Goal: Information Seeking & Learning: Find specific fact

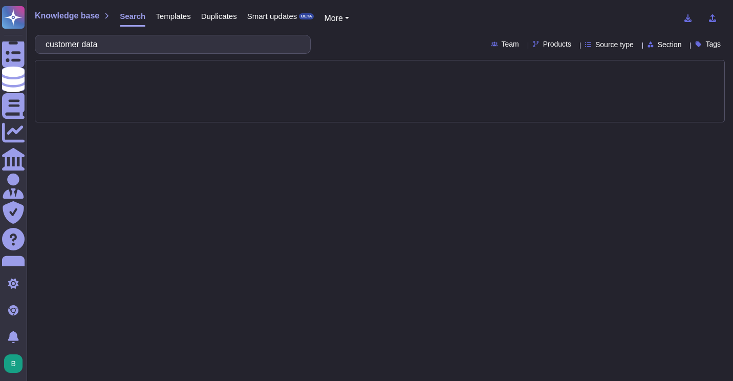
type input "customer data"
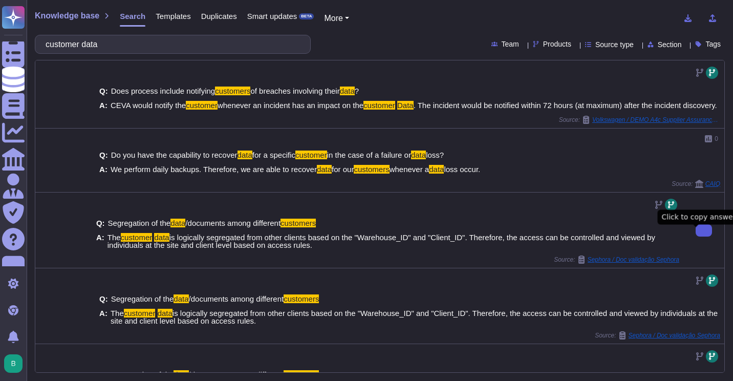
click at [695, 236] on button at bounding box center [703, 230] width 16 height 12
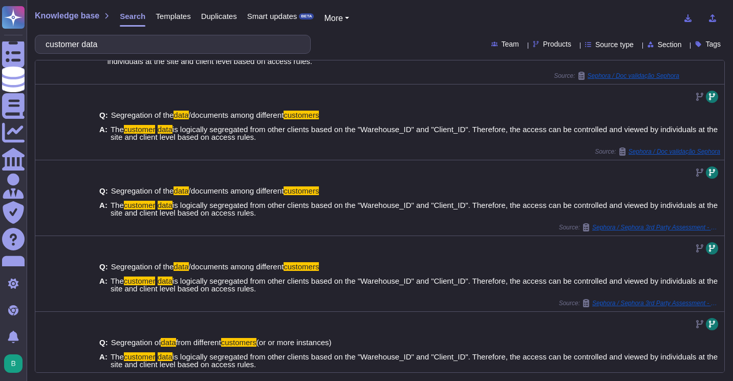
scroll to position [188, 0]
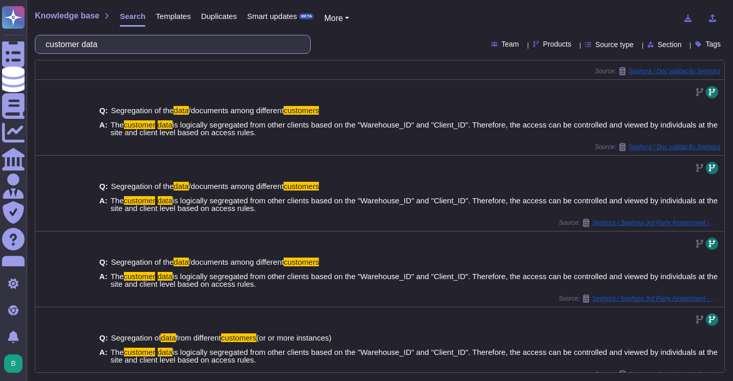
click at [170, 47] on input "customer data" at bounding box center [169, 44] width 259 height 18
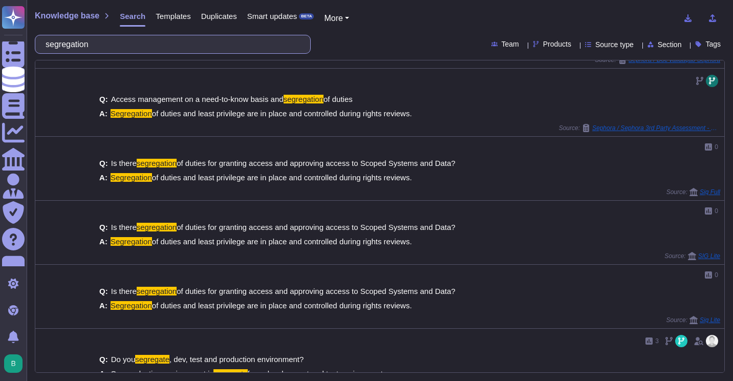
scroll to position [216, 0]
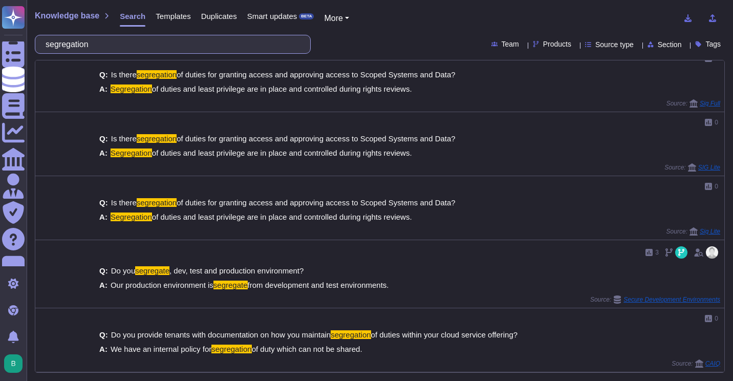
click at [253, 47] on input "segregation" at bounding box center [169, 44] width 259 height 18
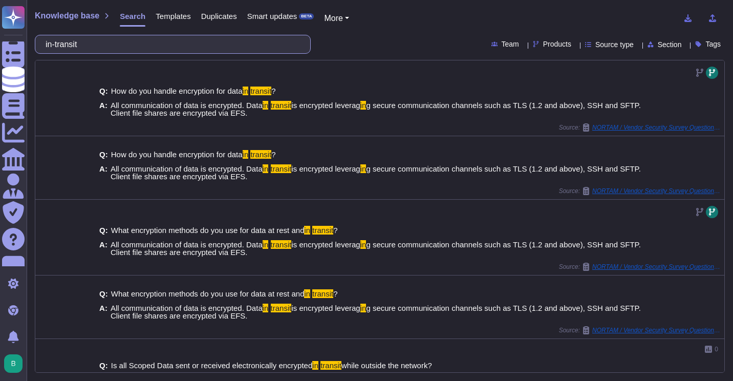
type input "in-transit"
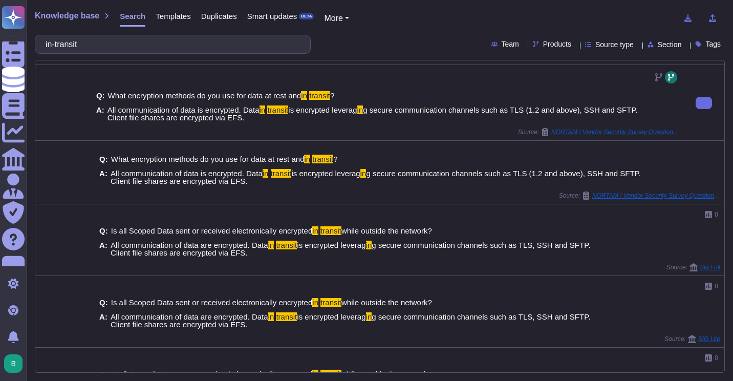
scroll to position [182, 0]
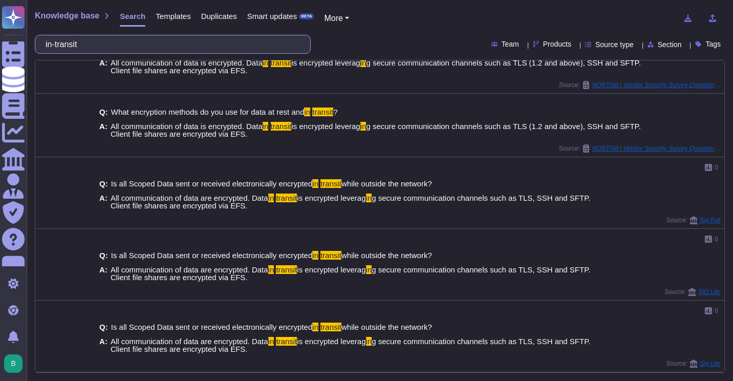
click at [191, 47] on input "in-transit" at bounding box center [169, 44] width 259 height 18
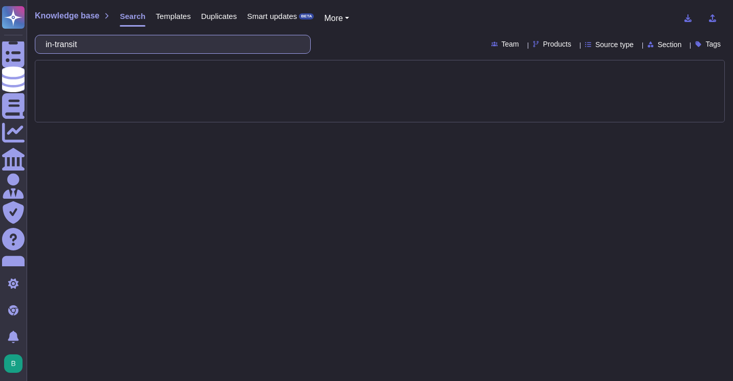
scroll to position [0, 0]
type input "client"
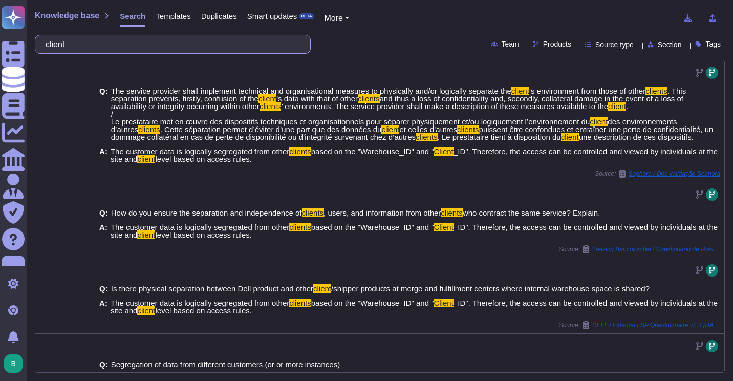
click at [147, 45] on input "client" at bounding box center [169, 44] width 259 height 18
click at [207, 42] on input "client" at bounding box center [169, 44] width 259 height 18
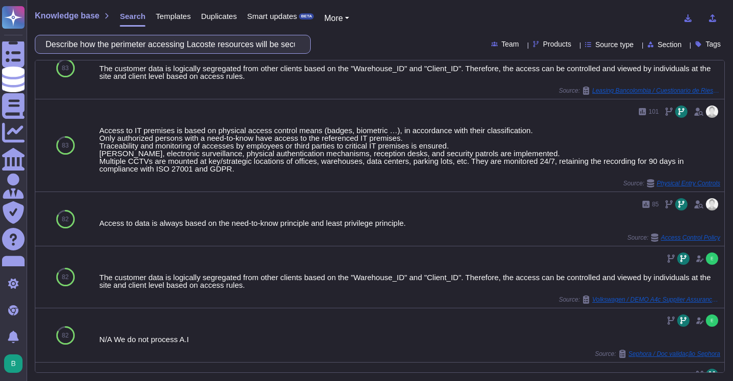
scroll to position [342, 0]
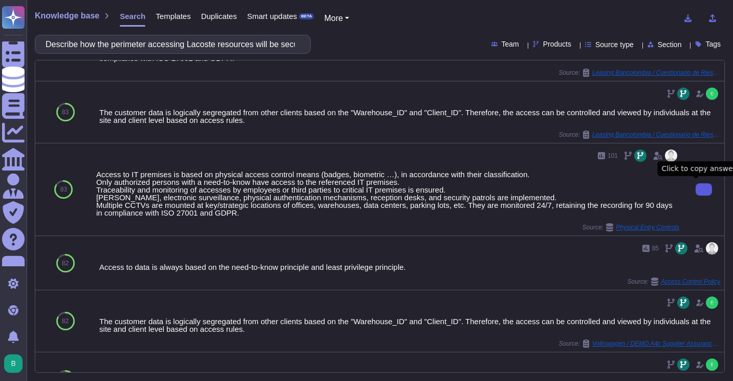
click at [695, 184] on button at bounding box center [703, 189] width 16 height 12
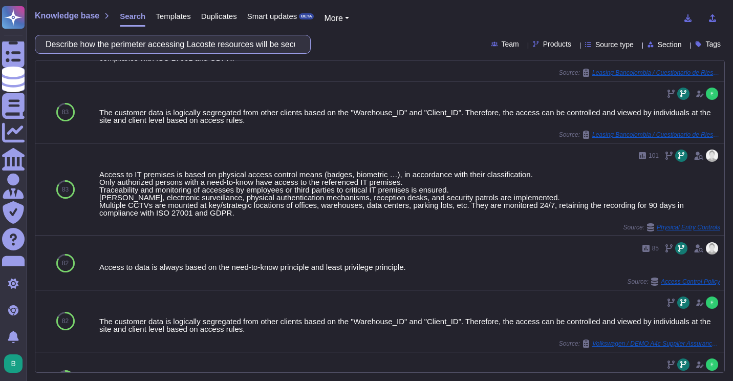
click at [205, 46] on input "Describe how the perimeter accessing Lacoste resources will be secured to preve…" at bounding box center [169, 44] width 259 height 18
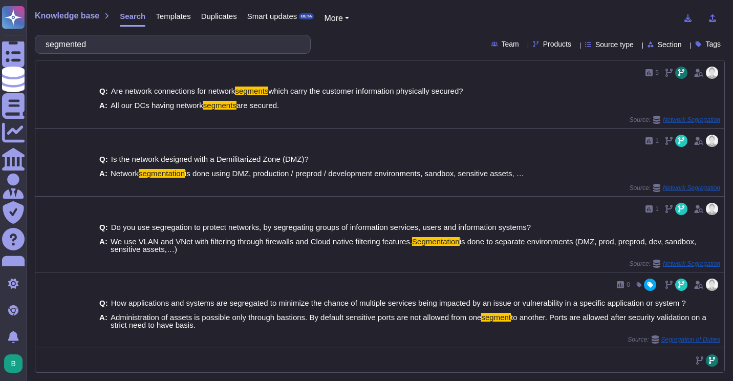
click at [453, 25] on div "Knowledge base Search Templates Duplicates Smart updates BETA More" at bounding box center [376, 18] width 682 height 20
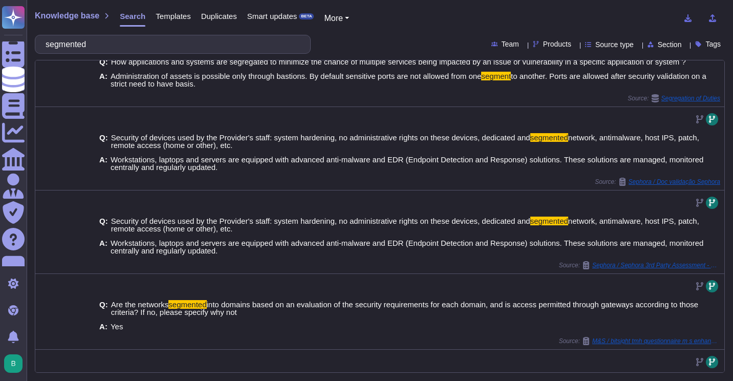
scroll to position [242, 0]
click at [246, 48] on input "segmented" at bounding box center [169, 44] width 259 height 18
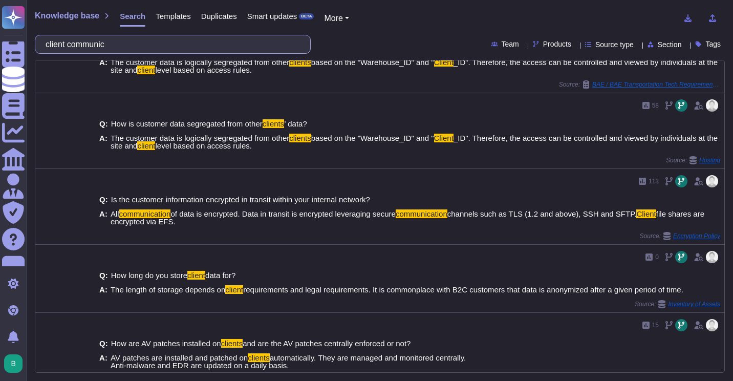
scroll to position [454, 0]
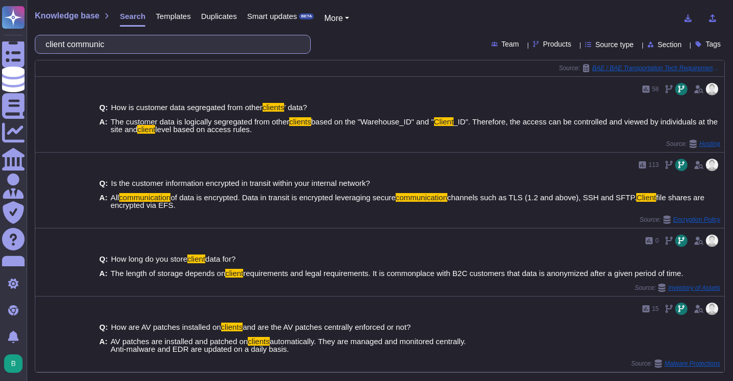
click at [139, 45] on input "client communic" at bounding box center [169, 44] width 259 height 18
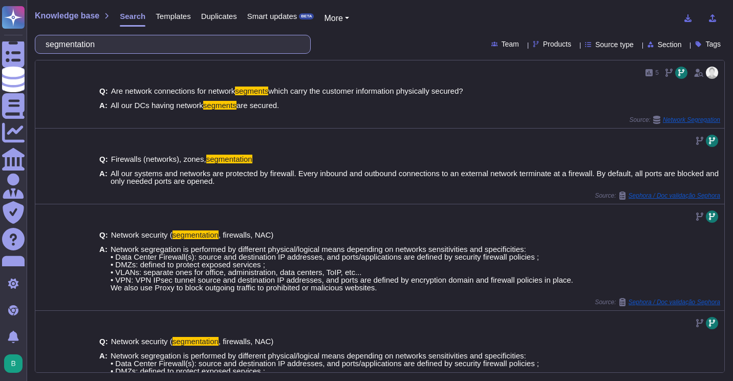
type input "segmentation"
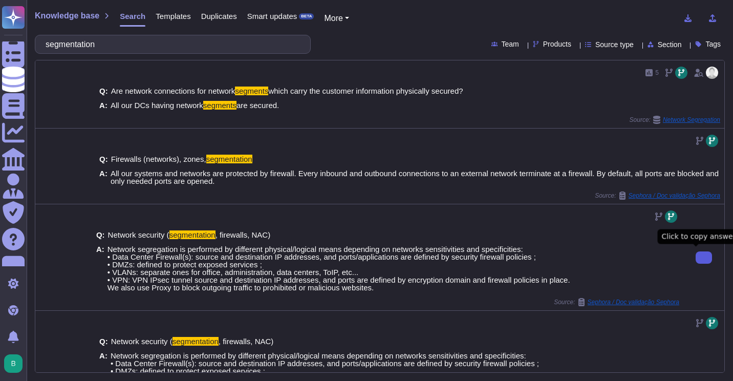
click at [704, 257] on icon at bounding box center [704, 257] width 0 height 0
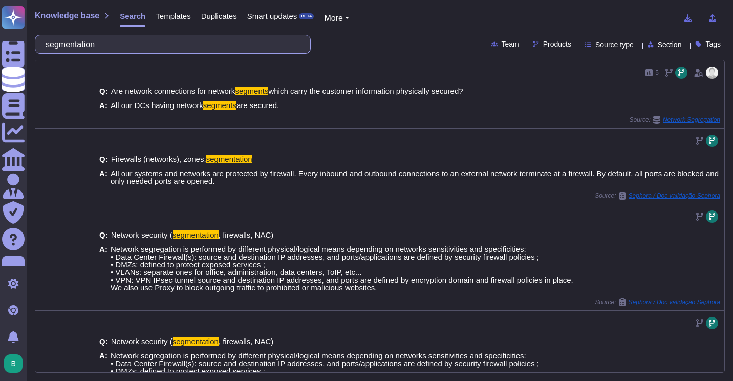
click at [192, 38] on input "segmentation" at bounding box center [169, 44] width 259 height 18
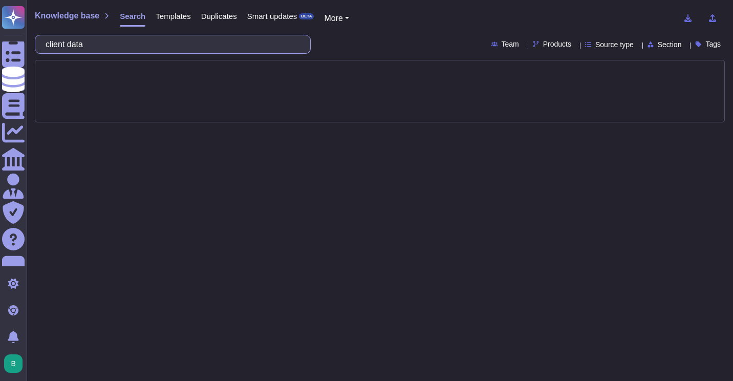
type input "client data"
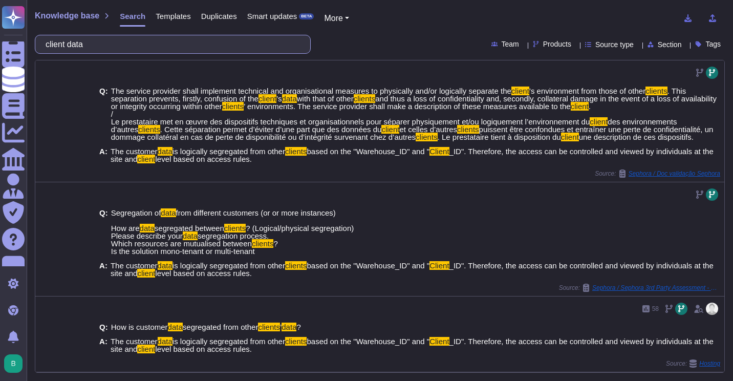
click at [146, 41] on input "client data" at bounding box center [169, 44] width 259 height 18
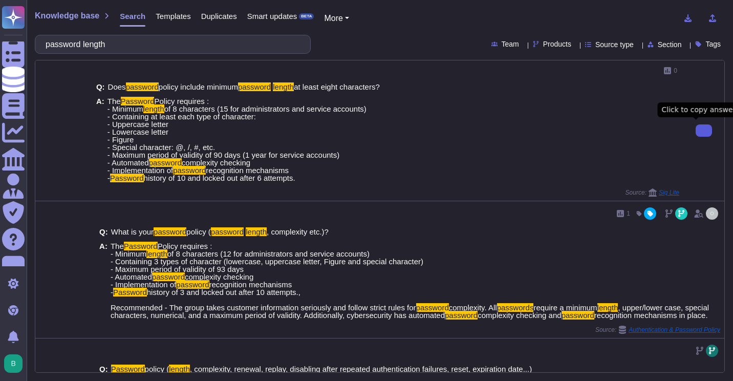
type input "password length"
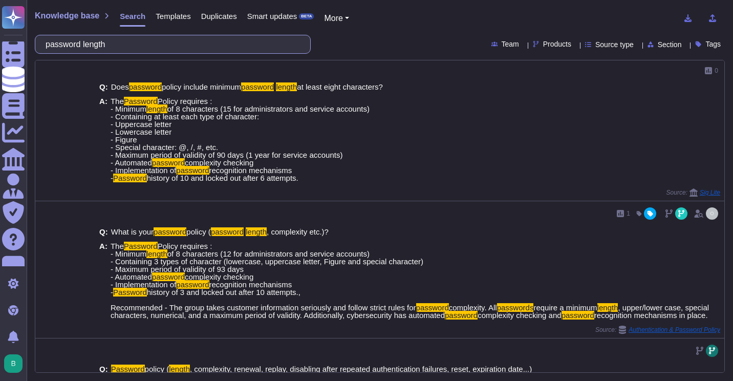
click at [156, 50] on input "password length" at bounding box center [169, 44] width 259 height 18
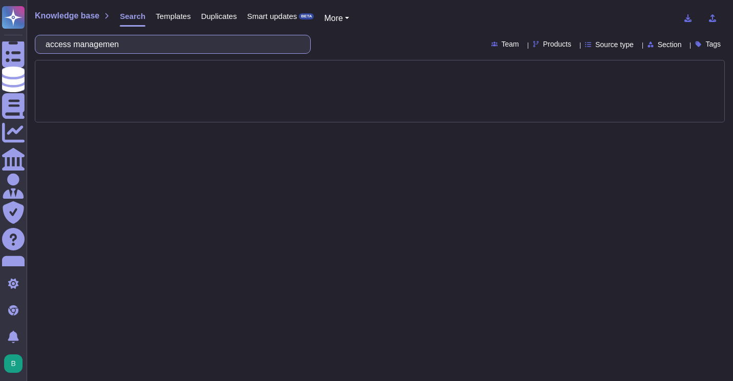
type input "access management"
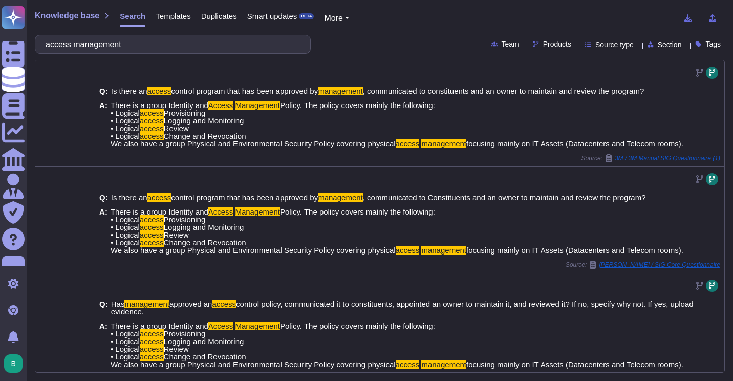
click at [145, 39] on div "access management" at bounding box center [173, 44] width 276 height 19
click at [145, 39] on input "access management" at bounding box center [169, 44] width 259 height 18
click at [145, 39] on input "d" at bounding box center [169, 44] width 259 height 18
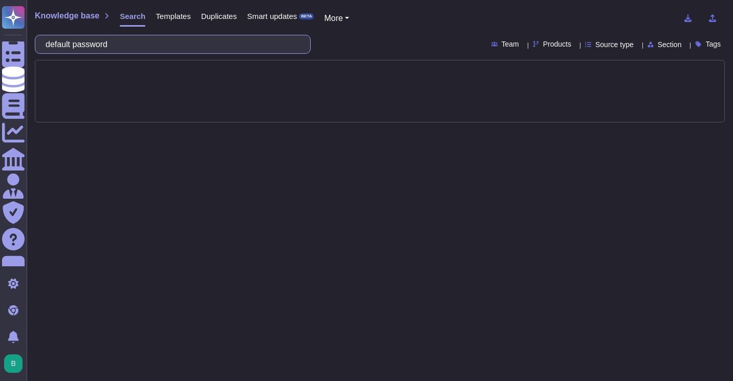
type input "default password"
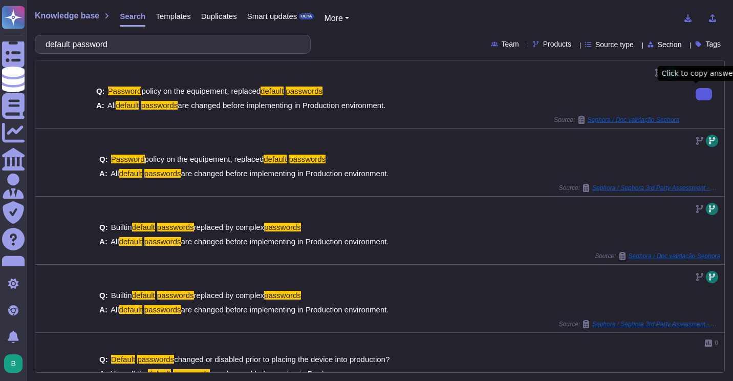
click at [700, 100] on button at bounding box center [703, 94] width 16 height 12
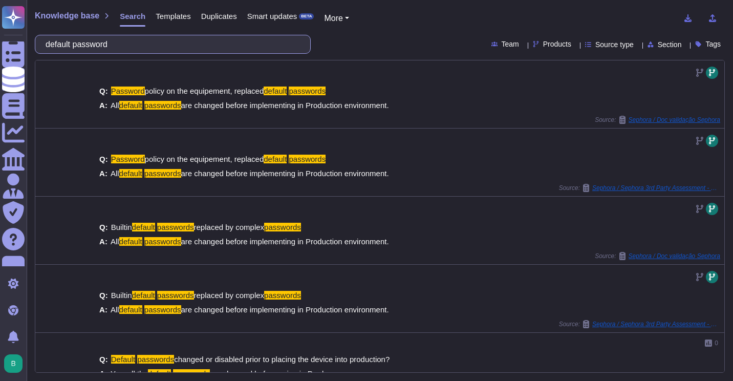
click at [147, 40] on input "default password" at bounding box center [169, 44] width 259 height 18
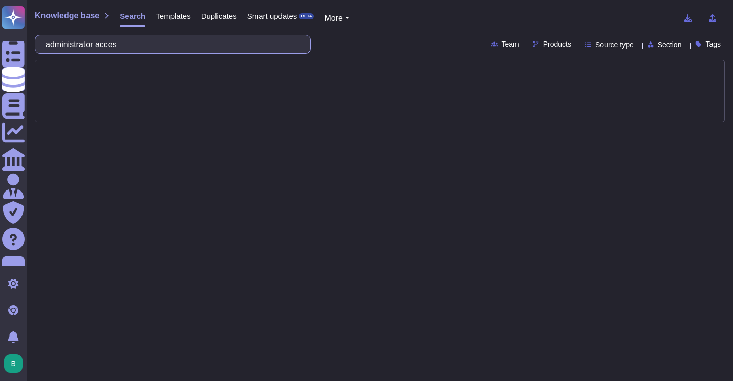
type input "administrator access"
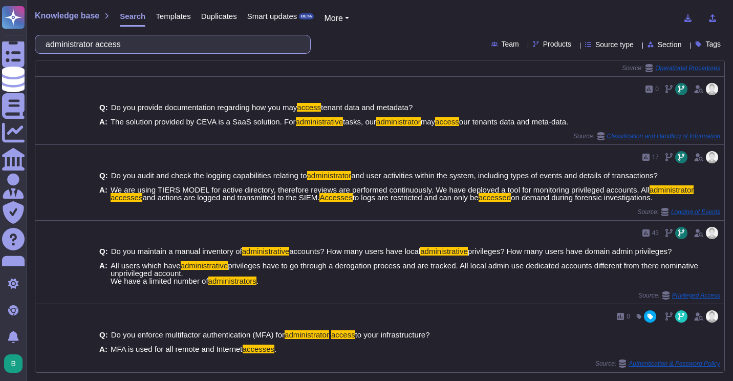
scroll to position [533, 0]
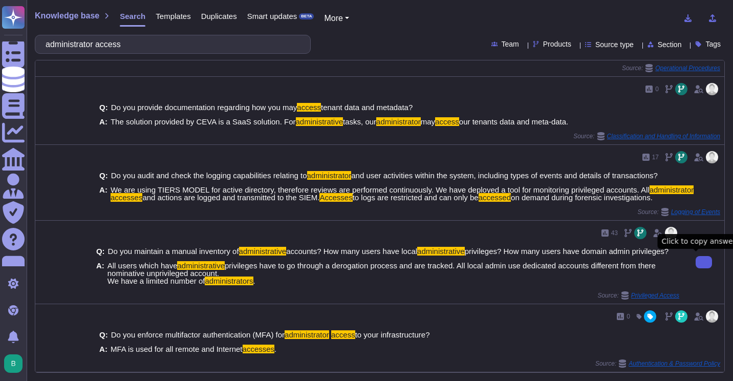
click at [695, 260] on button at bounding box center [703, 262] width 16 height 12
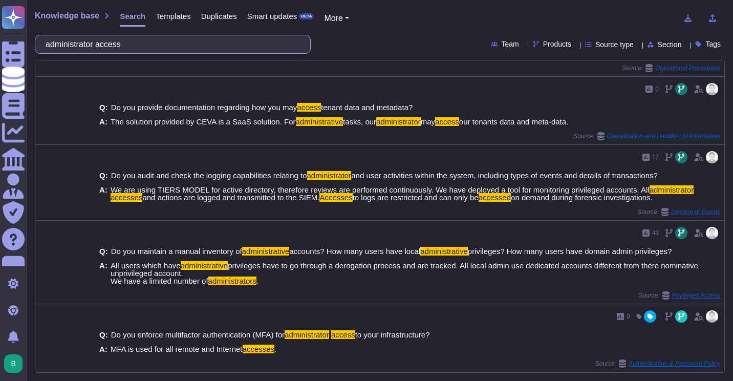
click at [183, 52] on input "administrator access" at bounding box center [169, 44] width 259 height 18
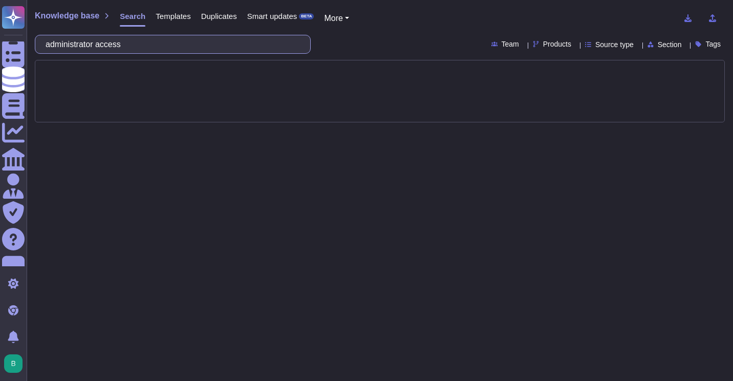
scroll to position [0, 0]
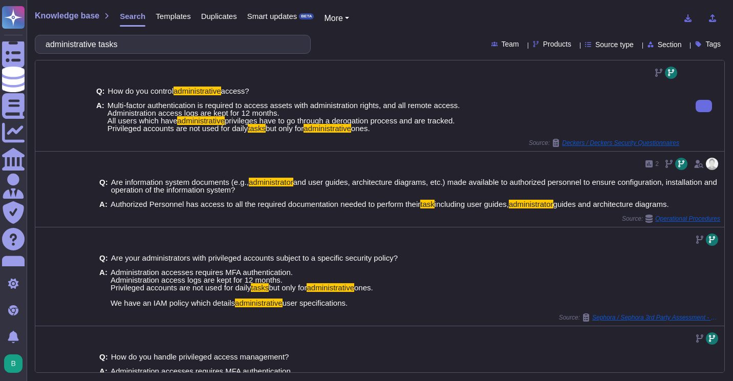
drag, startPoint x: 106, startPoint y: 126, endPoint x: 377, endPoint y: 135, distance: 271.3
click at [377, 135] on div "Q: How do you control administrative access? A: Multi-factor authentication is …" at bounding box center [387, 110] width 583 height 58
copy span "Privileged accounts are not used for daily tasks but only for administrative on…"
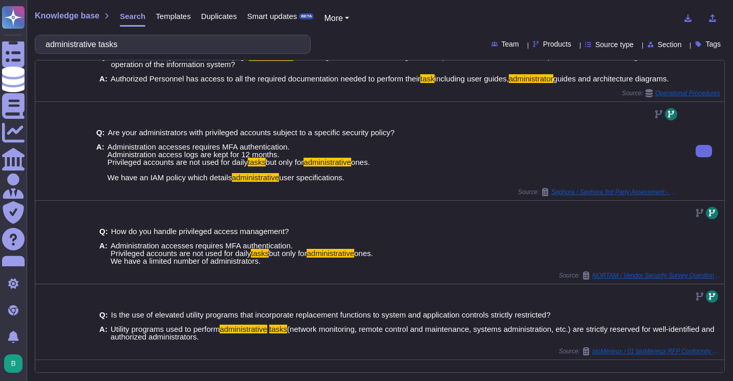
scroll to position [126, 0]
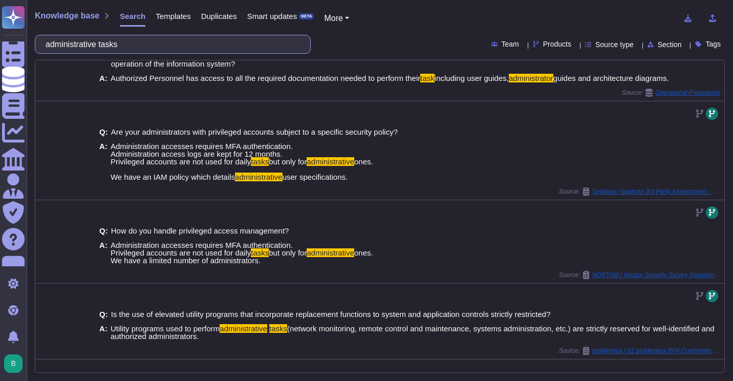
click at [213, 41] on input "administrative tasks" at bounding box center [169, 44] width 259 height 18
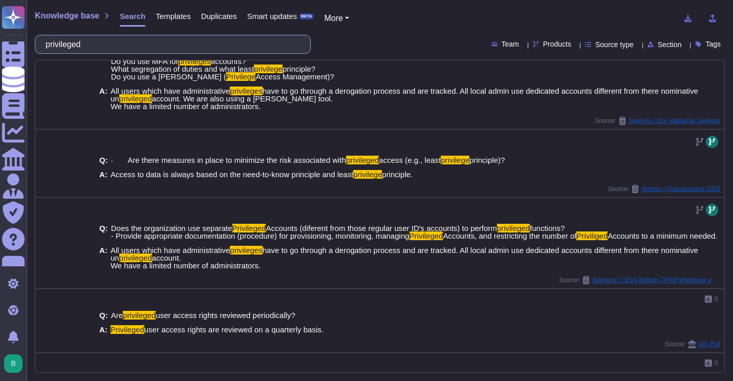
scroll to position [159, 0]
click at [217, 48] on input "privileged" at bounding box center [169, 44] width 259 height 18
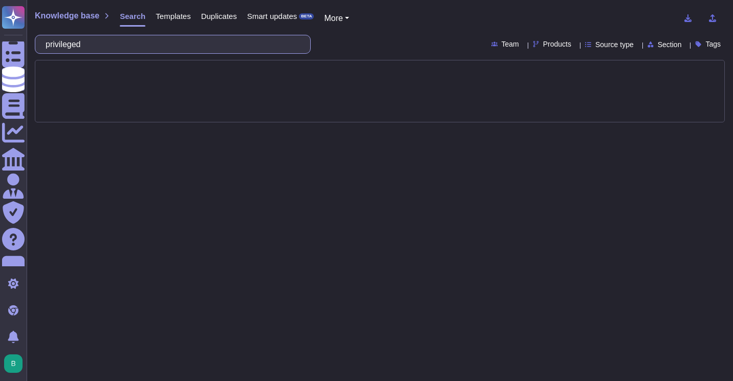
scroll to position [0, 0]
type input "nominative"
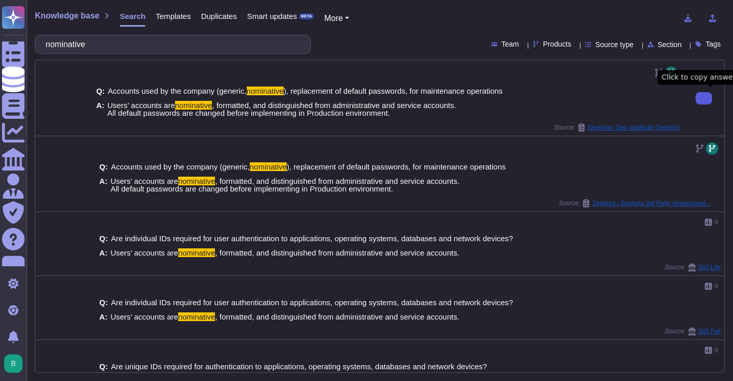
click at [701, 98] on button at bounding box center [703, 98] width 16 height 12
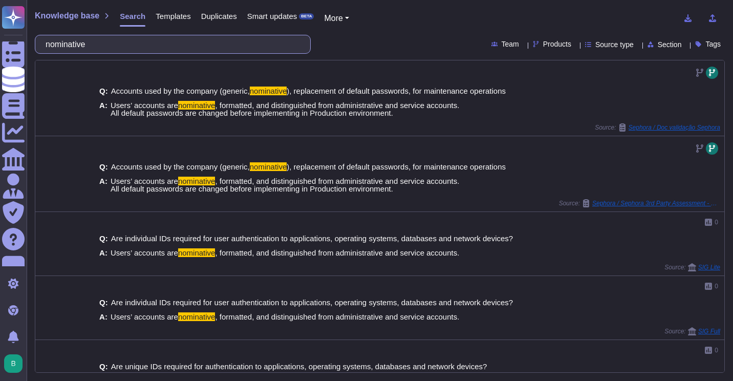
click at [163, 51] on input "nominative" at bounding box center [169, 44] width 259 height 18
click at [163, 51] on input "s" at bounding box center [169, 44] width 259 height 18
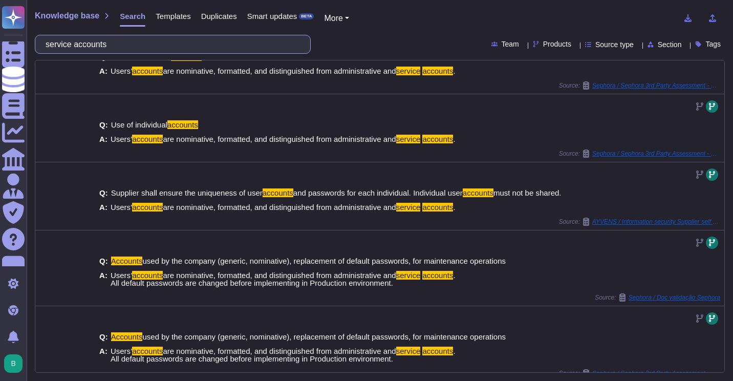
scroll to position [180, 0]
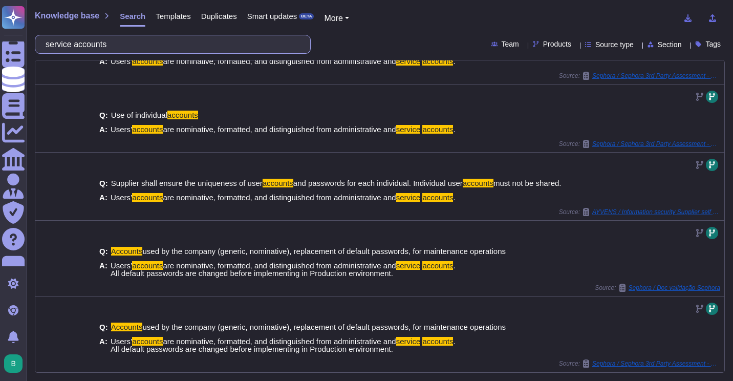
click at [172, 44] on input "service accounts" at bounding box center [169, 44] width 259 height 18
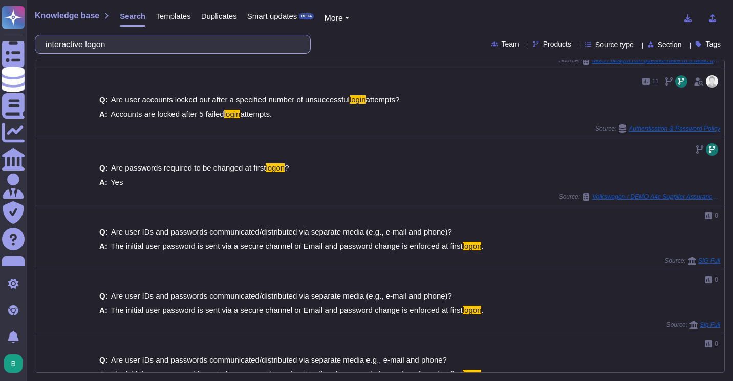
scroll to position [368, 0]
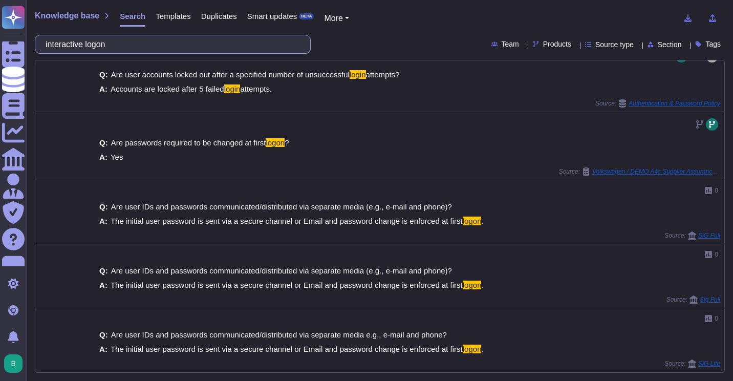
click at [147, 47] on input "interactive logon" at bounding box center [169, 44] width 259 height 18
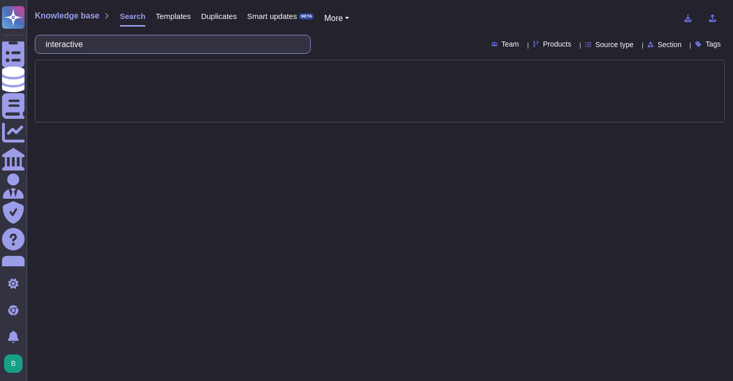
type input "interactive"
type input "access to it premises"
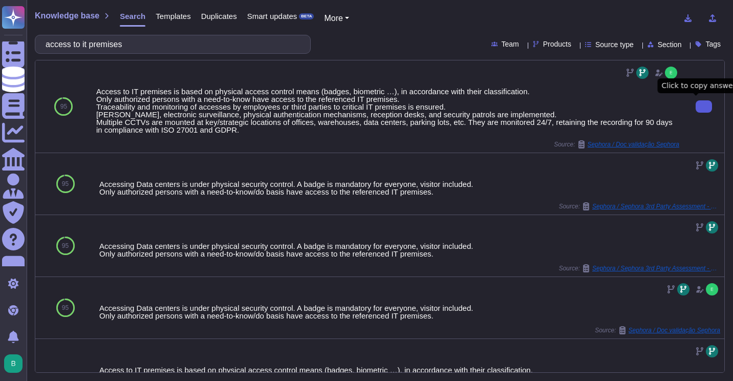
click at [701, 100] on button at bounding box center [703, 106] width 16 height 12
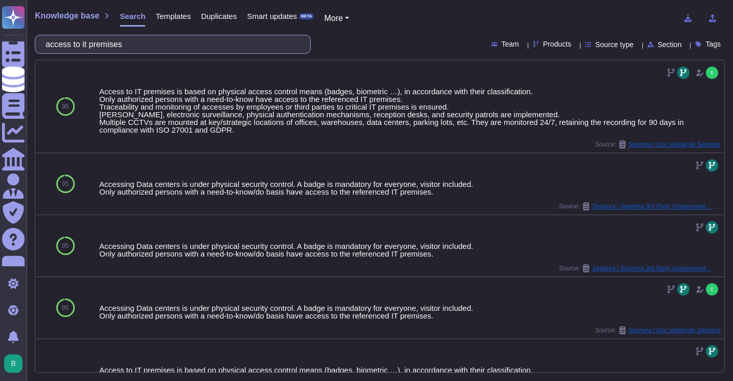
click at [171, 46] on input "access to it premises" at bounding box center [169, 44] width 259 height 18
click at [171, 46] on input "d" at bounding box center [169, 44] width 259 height 18
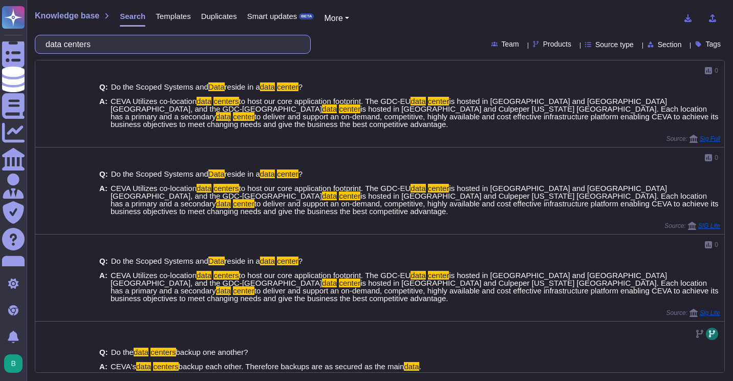
click at [171, 46] on input "data centers" at bounding box center [169, 44] width 259 height 18
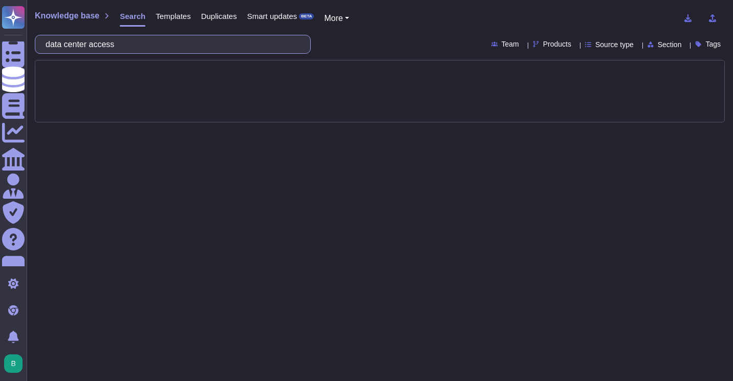
type input "data center access"
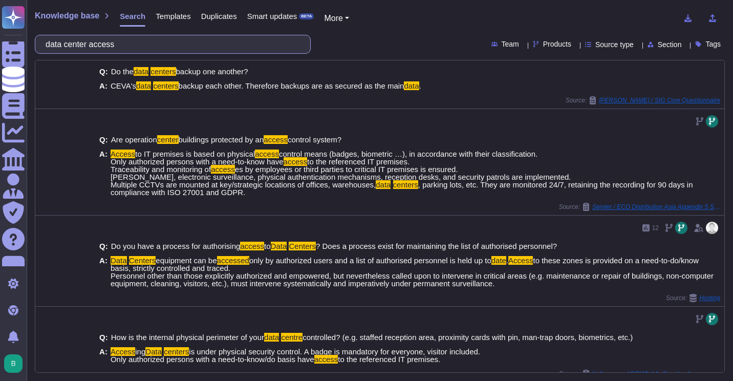
scroll to position [440, 0]
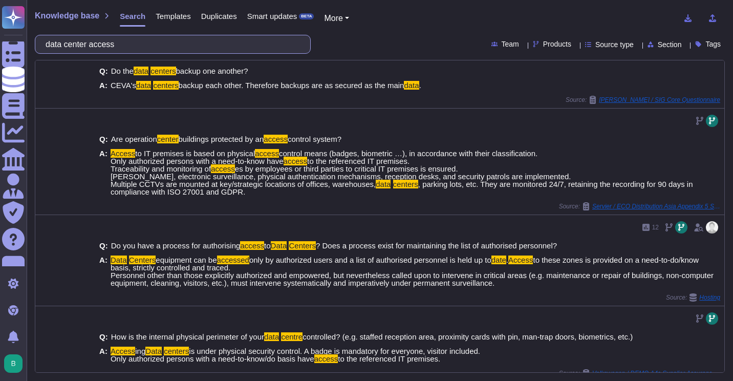
click at [164, 43] on input "data center access" at bounding box center [169, 44] width 259 height 18
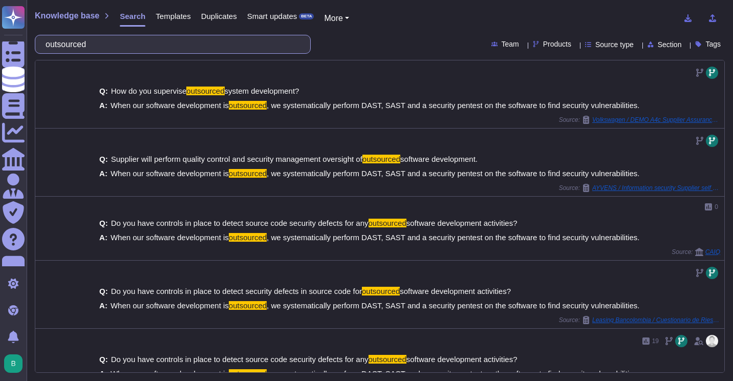
click at [149, 46] on input "outsourced" at bounding box center [169, 44] width 259 height 18
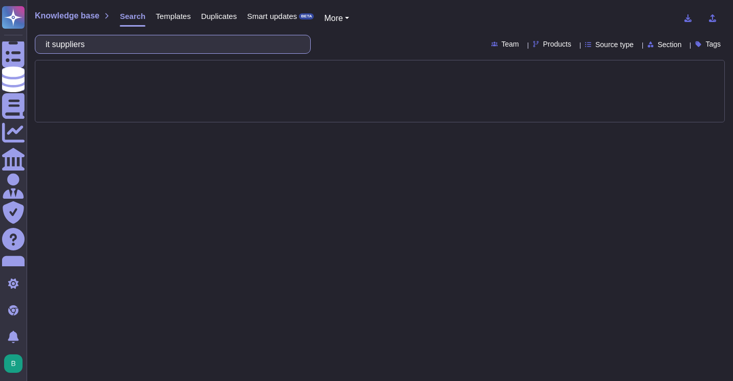
type input "it suppliers"
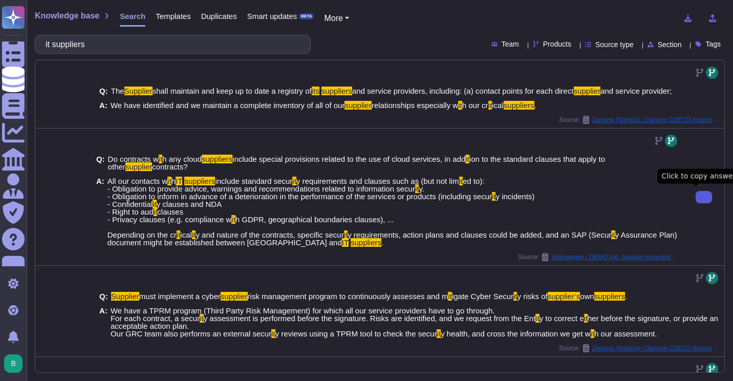
click at [701, 195] on button at bounding box center [703, 197] width 16 height 12
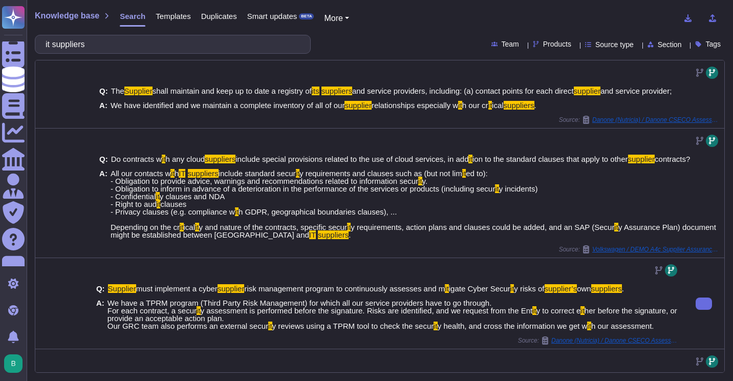
scroll to position [36, 0]
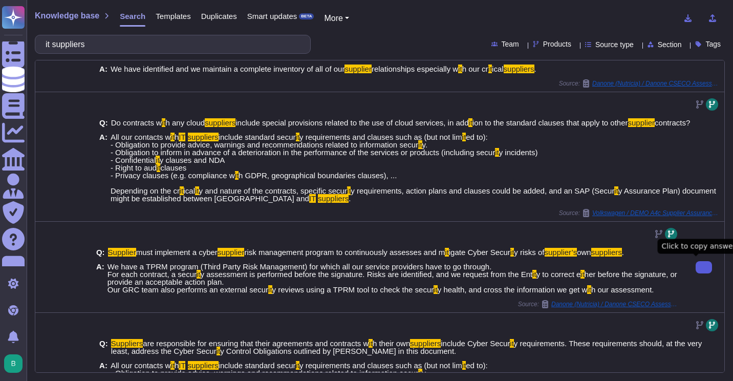
click at [704, 267] on icon at bounding box center [704, 267] width 0 height 0
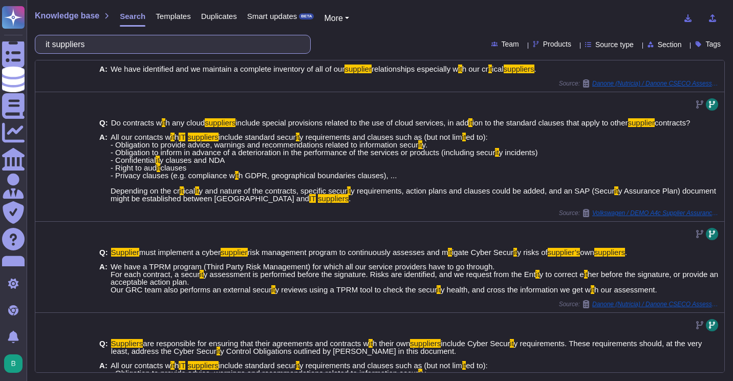
click at [173, 41] on input "it suppliers" at bounding box center [169, 44] width 259 height 18
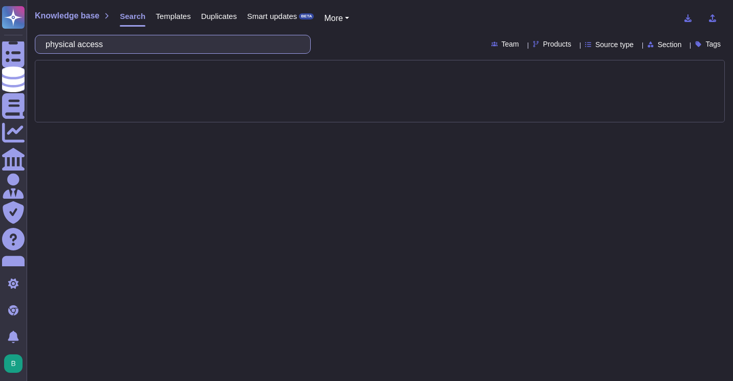
type input "physical access"
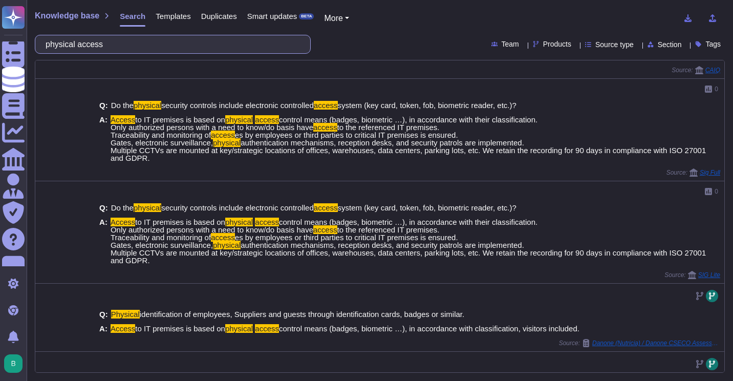
scroll to position [420, 0]
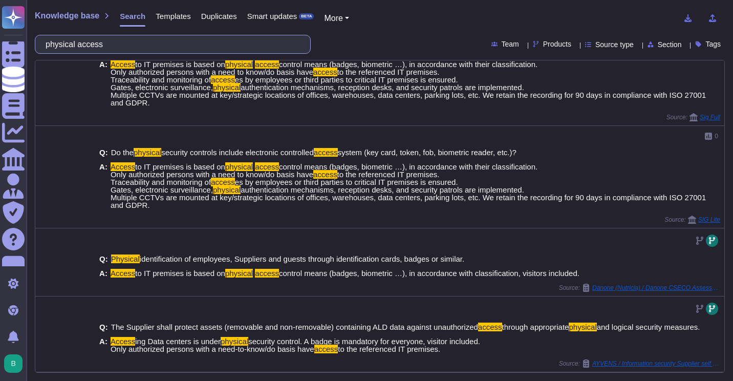
click at [169, 45] on input "physical access" at bounding box center [169, 44] width 259 height 18
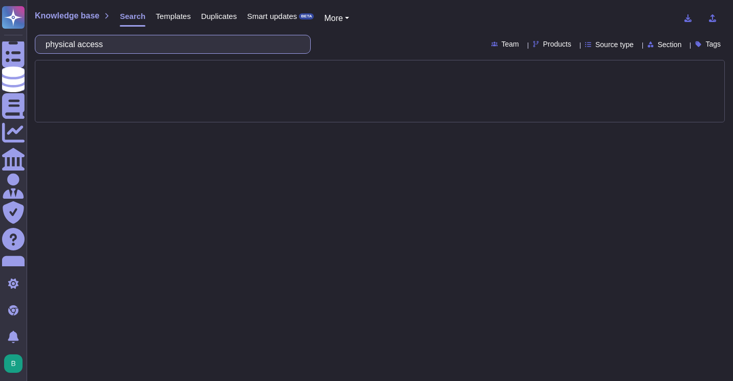
scroll to position [0, 0]
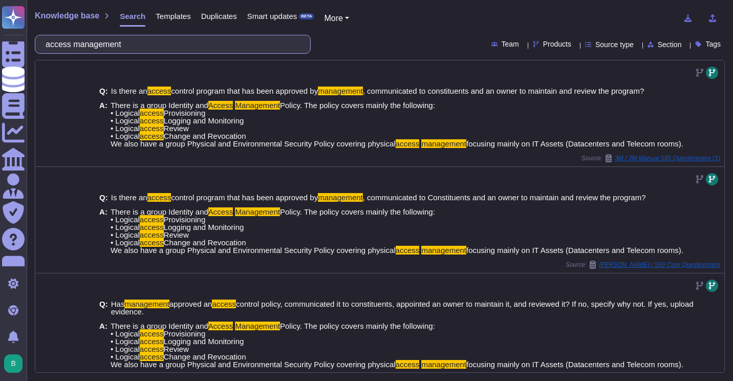
type input "access management"
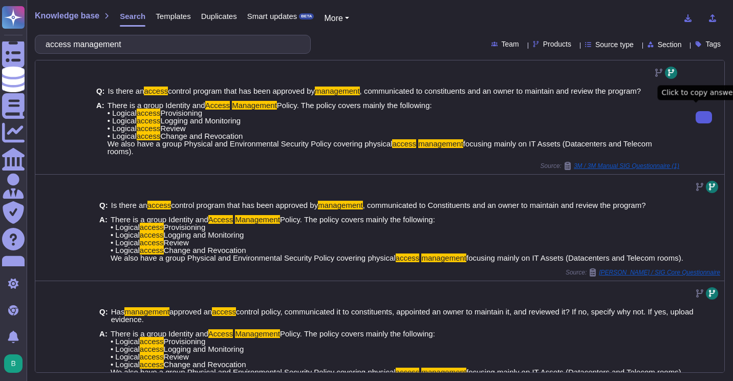
click at [695, 115] on button at bounding box center [703, 117] width 16 height 12
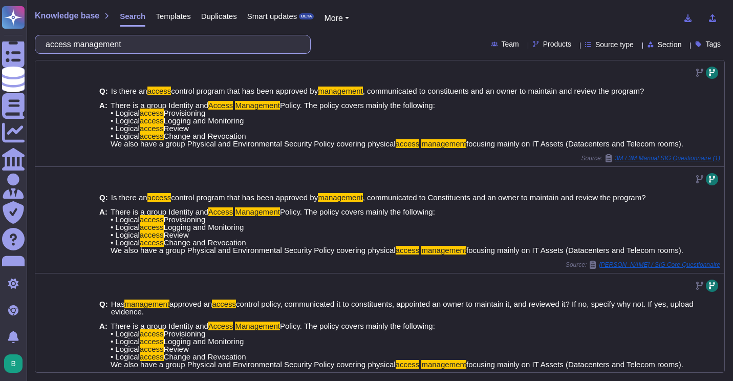
click at [185, 48] on input "access management" at bounding box center [169, 44] width 259 height 18
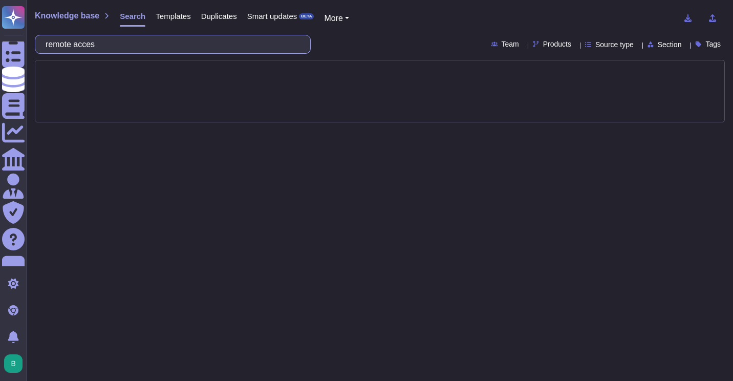
type input "remote access"
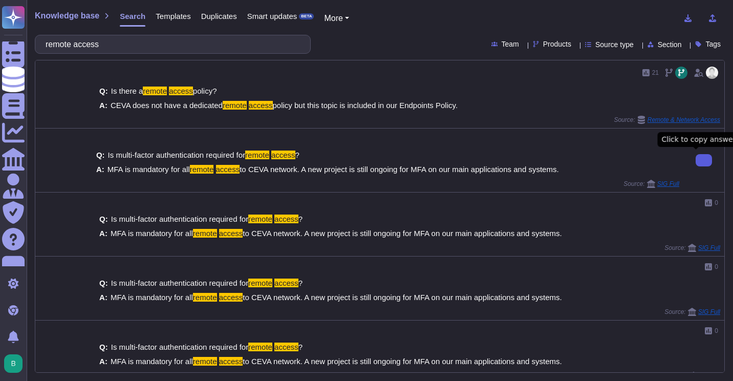
click at [704, 160] on icon at bounding box center [704, 160] width 0 height 0
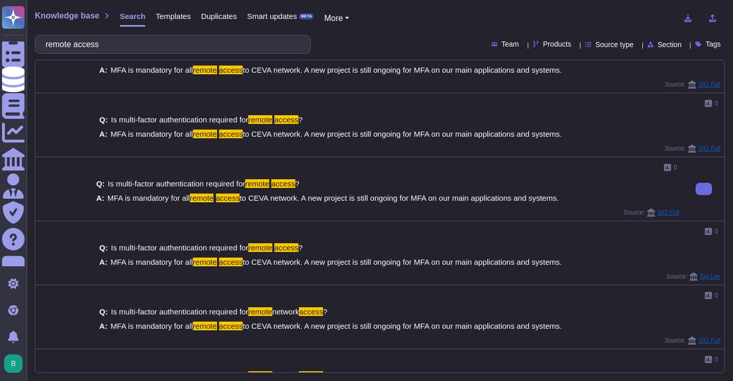
scroll to position [140, 0]
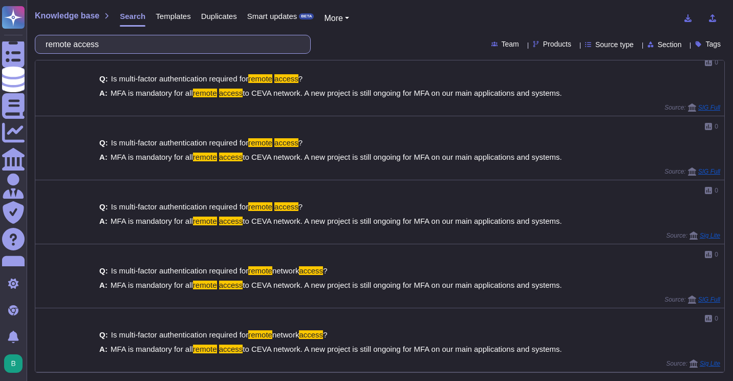
click at [188, 39] on input "remote access" at bounding box center [169, 44] width 259 height 18
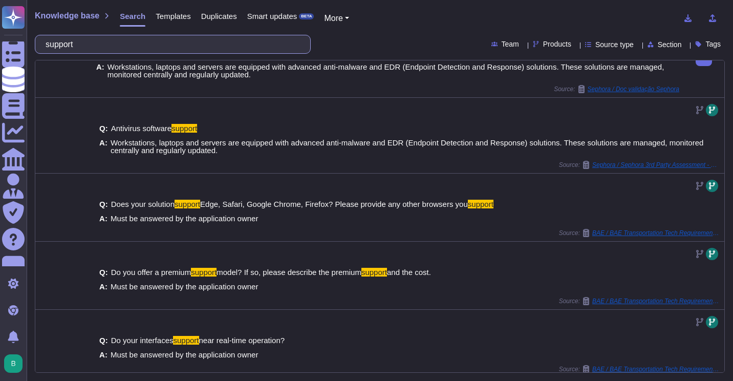
scroll to position [175, 0]
click at [199, 37] on input "support" at bounding box center [169, 44] width 259 height 18
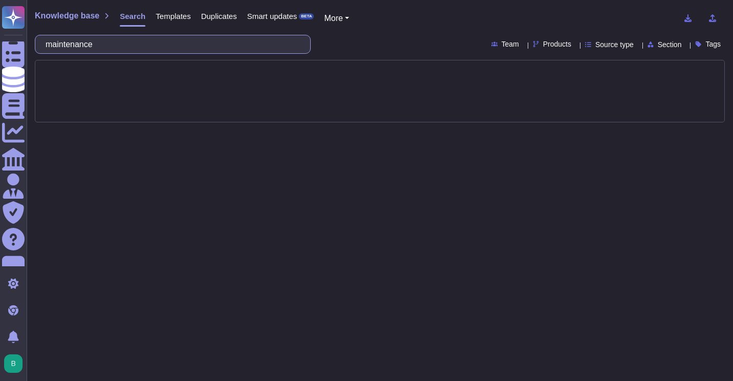
type input "maintenance"
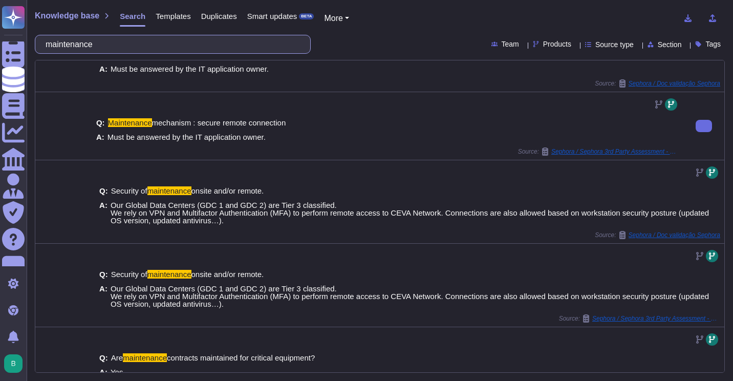
scroll to position [37, 0]
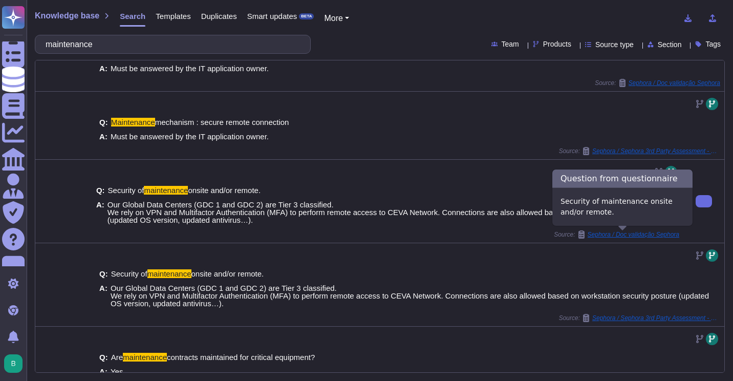
click at [610, 233] on span "Sephora / Doc validação Sephora" at bounding box center [633, 234] width 92 height 6
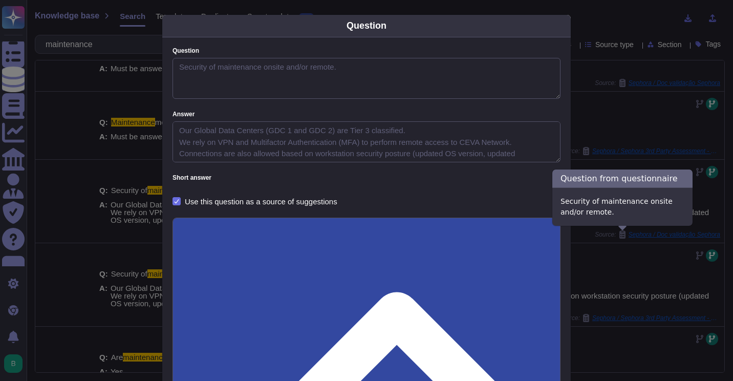
type textarea "Security of maintenance onsite and/or remote."
type textarea "Our Global Data Centers (GDC 1 and GDC 2) are Tier 3 classified. We rely on VPN…"
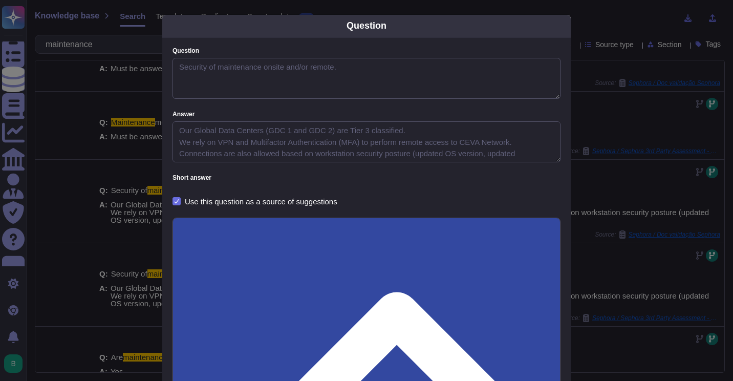
scroll to position [72, 0]
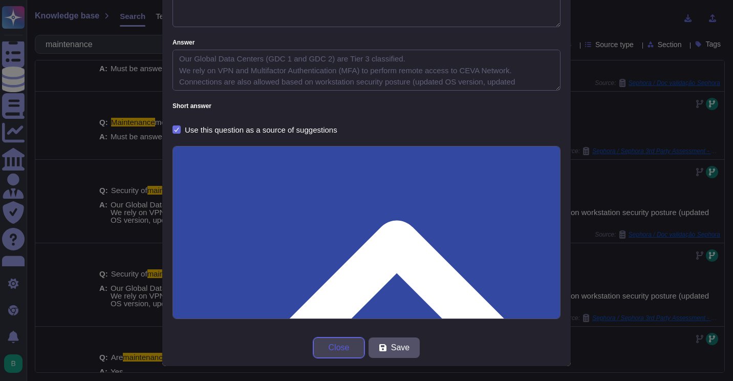
click at [329, 348] on span "Close" at bounding box center [339, 347] width 21 height 8
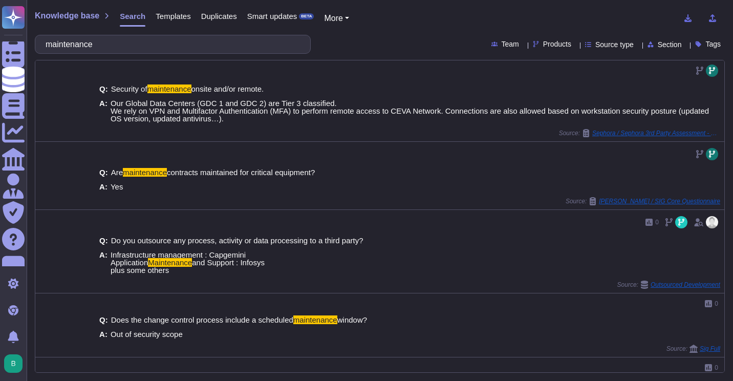
scroll to position [222, 0]
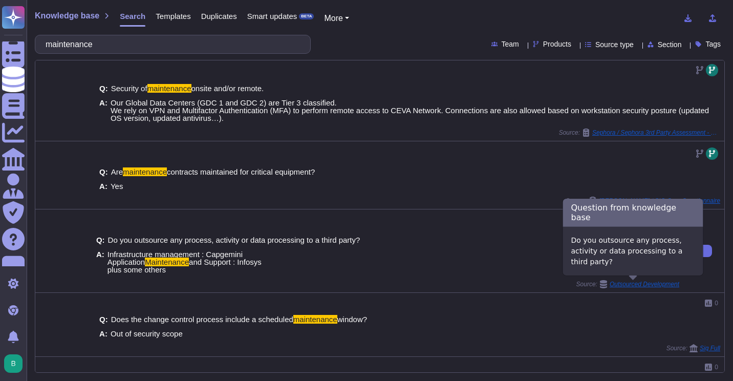
click at [629, 281] on span "Outsourced Development" at bounding box center [644, 284] width 70 height 6
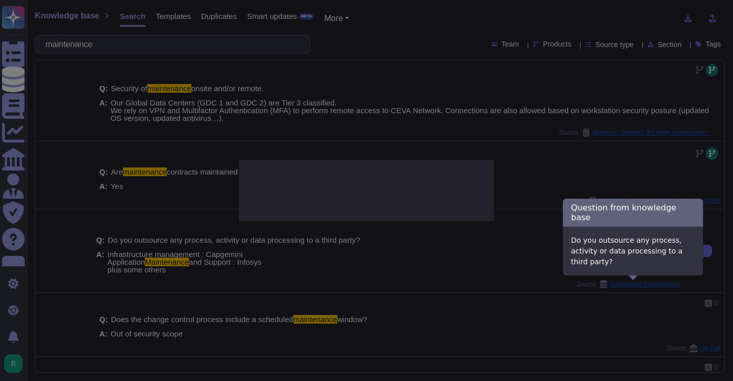
type textarea "Do you outsource any process, activity or data processing to a third party?"
type textarea "Infrastructure management : Capgemini Application Maintenance and Support : Inf…"
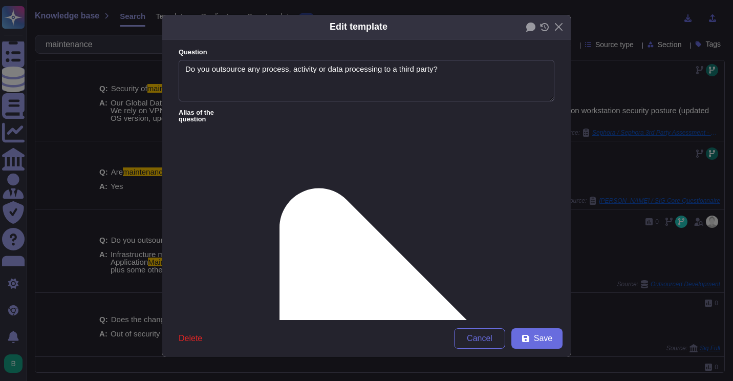
type textarea "Do you outsource any process, activity or data processing to a third party?"
type textarea "Infrastructure management : Capgemini Application Maintenance and Support : Inf…"
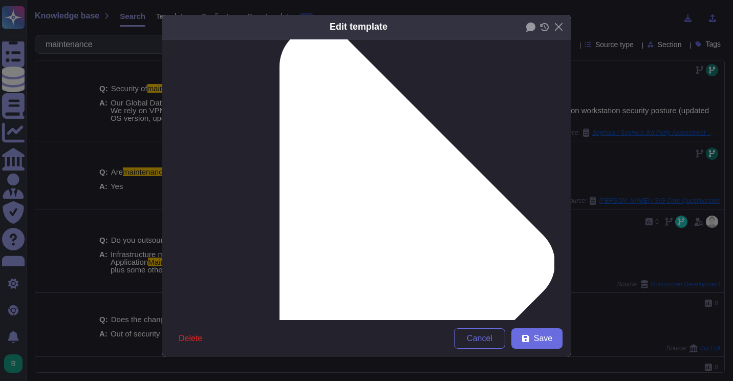
scroll to position [172, 0]
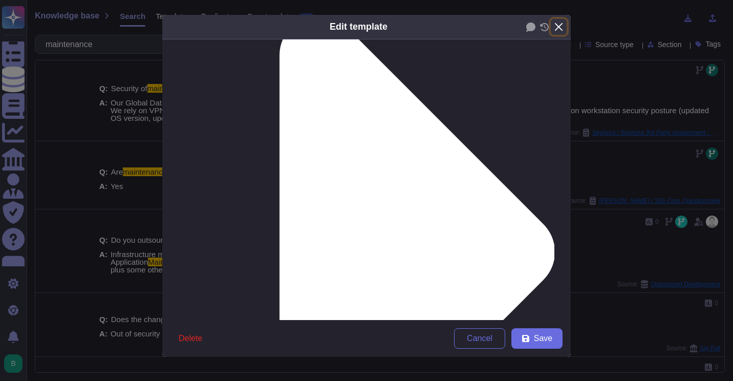
click at [557, 27] on button "Close" at bounding box center [559, 27] width 16 height 16
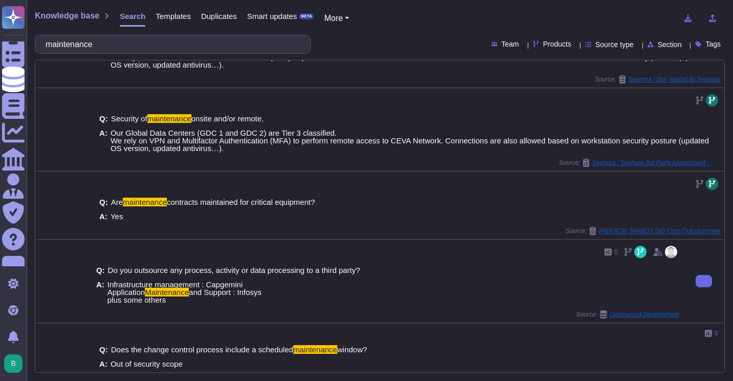
scroll to position [162, 0]
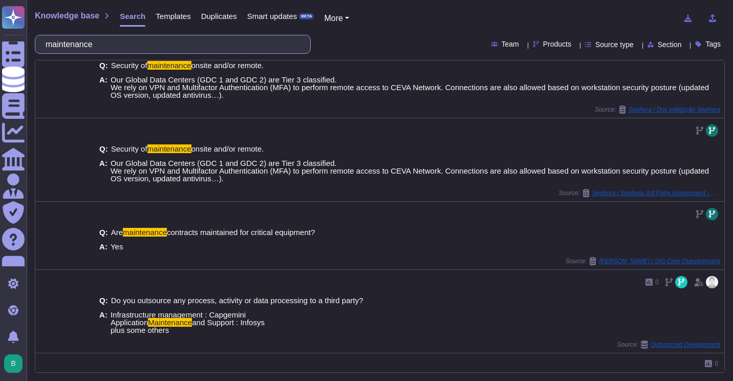
click at [115, 53] on input "maintenance" at bounding box center [169, 44] width 259 height 18
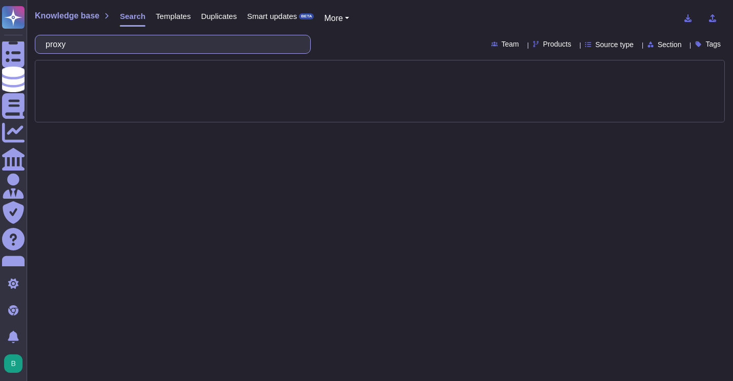
type input "proxy"
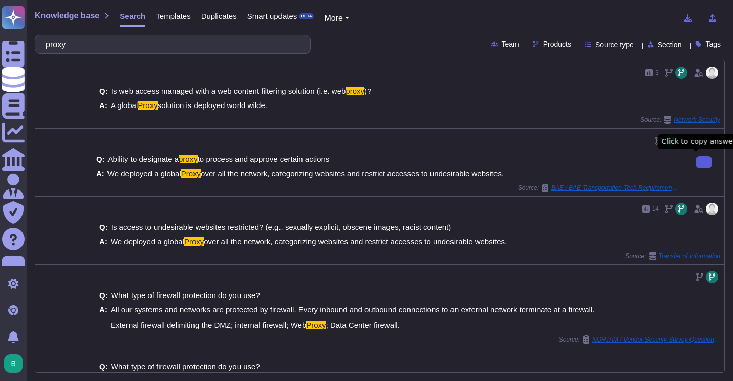
click at [695, 162] on button at bounding box center [703, 162] width 16 height 12
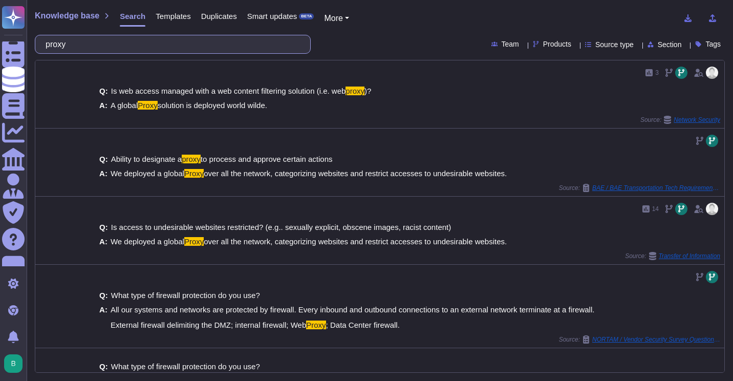
click at [147, 46] on input "proxy" at bounding box center [169, 44] width 259 height 18
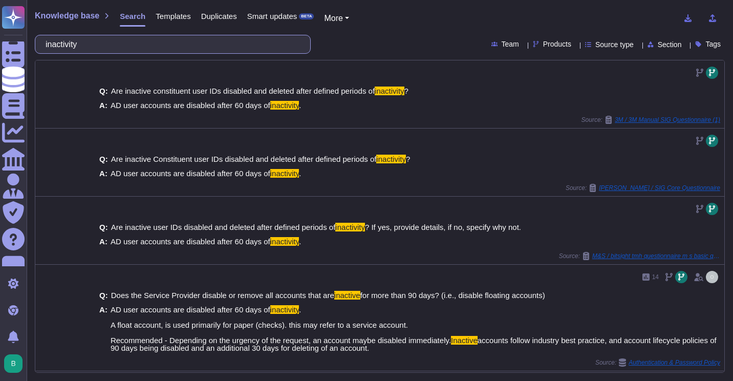
click at [115, 48] on input "inactivity" at bounding box center [169, 44] width 259 height 18
type input "C"
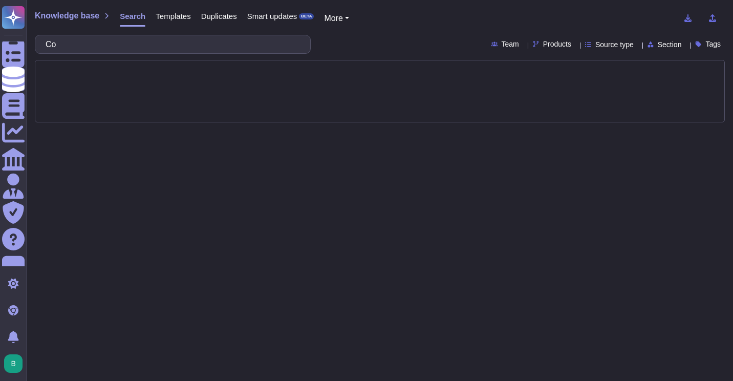
type input "C"
type input "c"
type input "p"
type input "data"
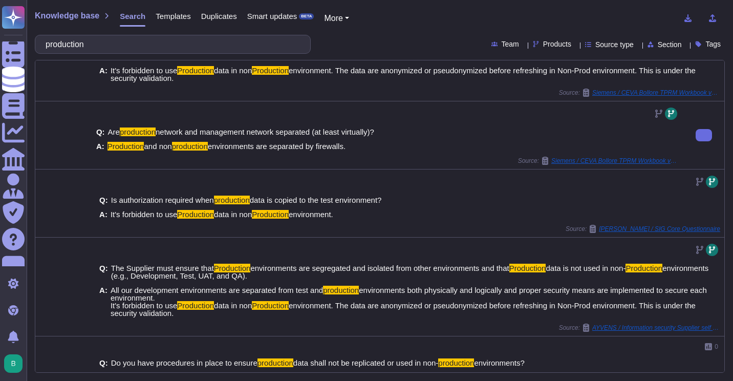
scroll to position [74, 0]
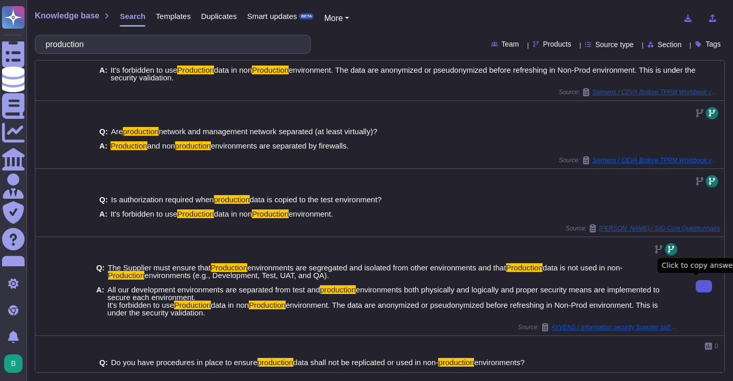
type input "production"
click at [704, 286] on icon at bounding box center [704, 286] width 0 height 0
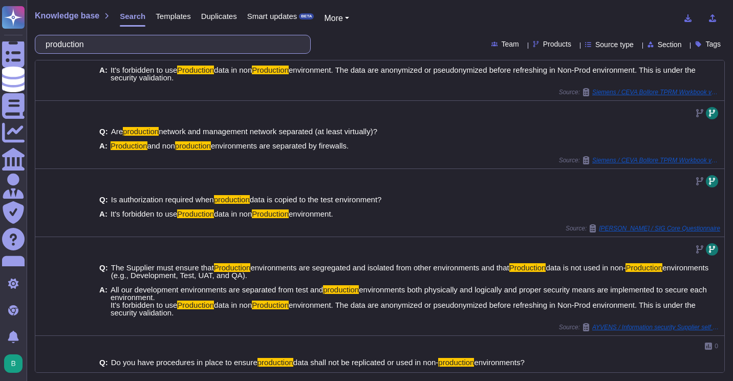
click at [148, 51] on input "production" at bounding box center [169, 44] width 259 height 18
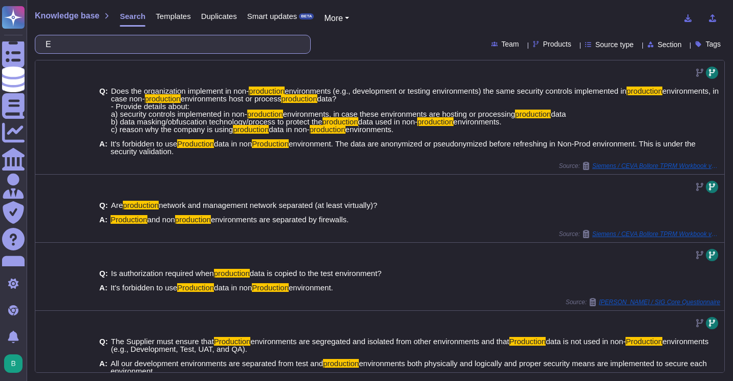
click at [148, 51] on input "E" at bounding box center [169, 44] width 259 height 18
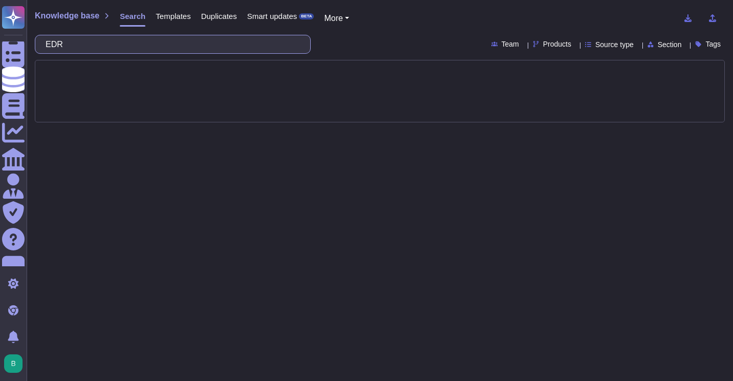
type input "EDR"
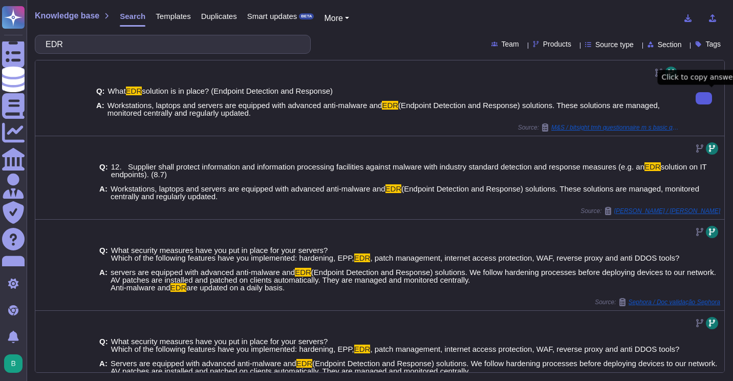
click at [703, 96] on button at bounding box center [703, 98] width 16 height 12
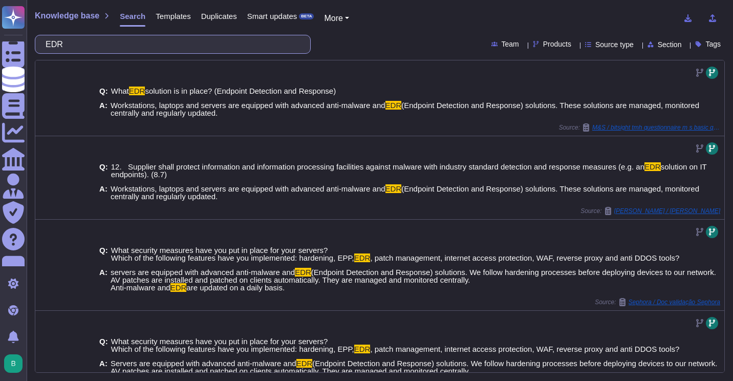
click at [152, 52] on input "EDR" at bounding box center [169, 44] width 259 height 18
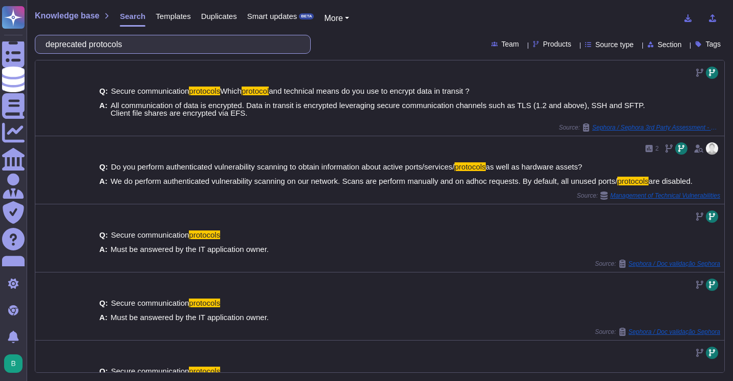
click at [148, 50] on input "deprecated protocols" at bounding box center [169, 44] width 259 height 18
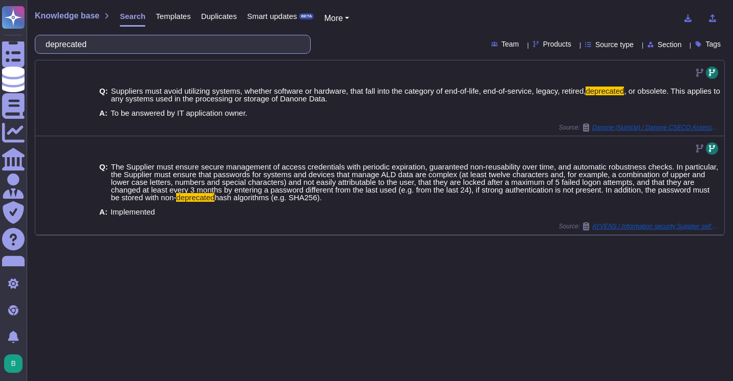
click at [157, 47] on input "deprecated" at bounding box center [169, 44] width 259 height 18
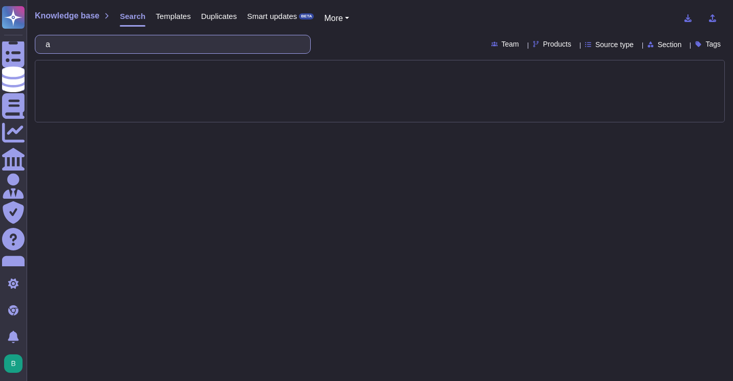
click at [157, 47] on input "a" at bounding box center [169, 44] width 259 height 18
type input "asset inventory"
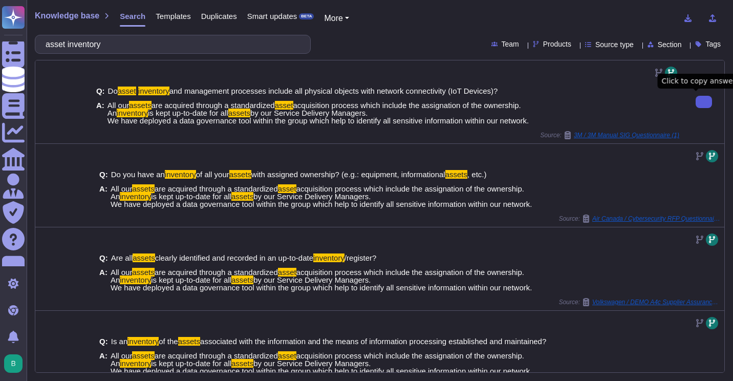
click at [704, 102] on icon at bounding box center [704, 102] width 0 height 0
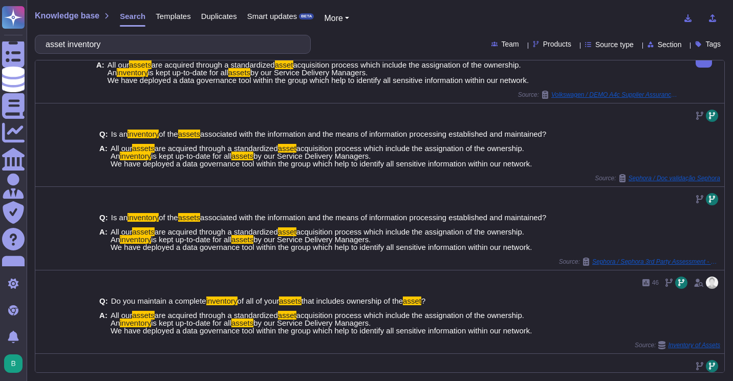
scroll to position [265, 0]
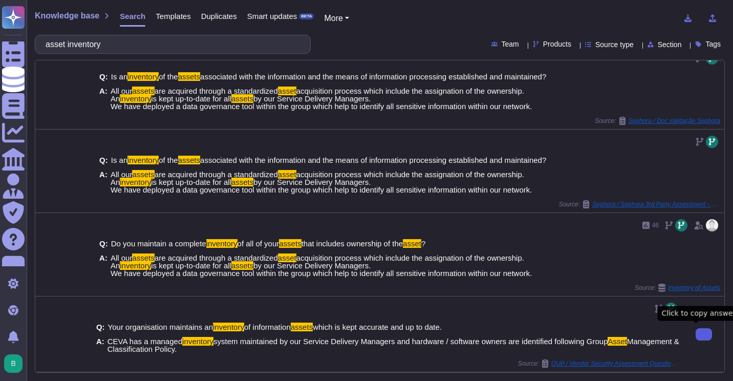
click at [704, 334] on icon at bounding box center [704, 334] width 0 height 0
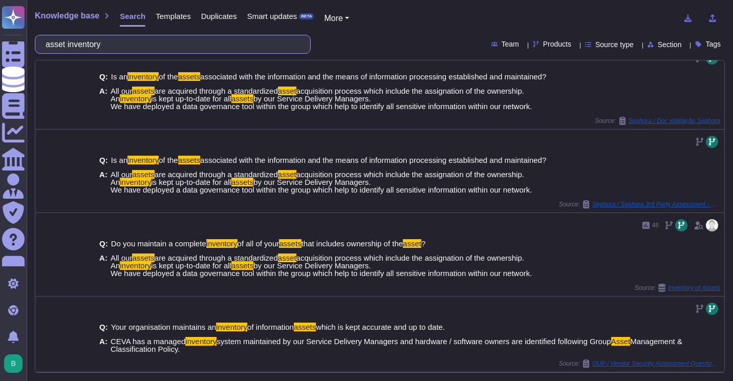
click at [139, 38] on input "asset inventory" at bounding box center [169, 44] width 259 height 18
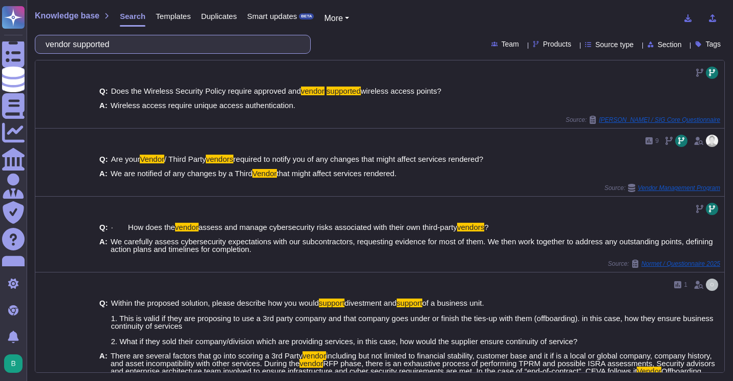
click at [139, 51] on input "vendor supported" at bounding box center [169, 44] width 259 height 18
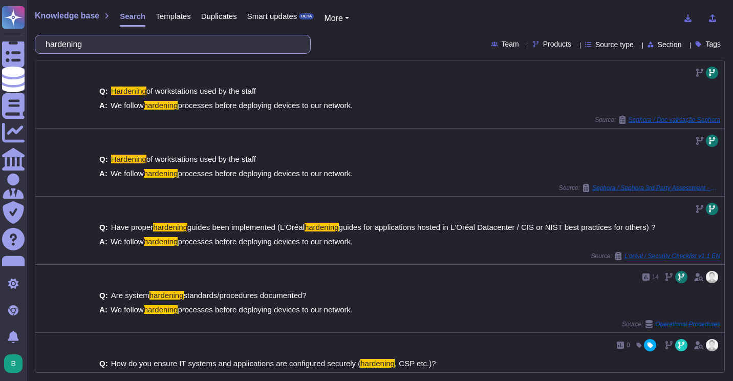
type input "hardening"
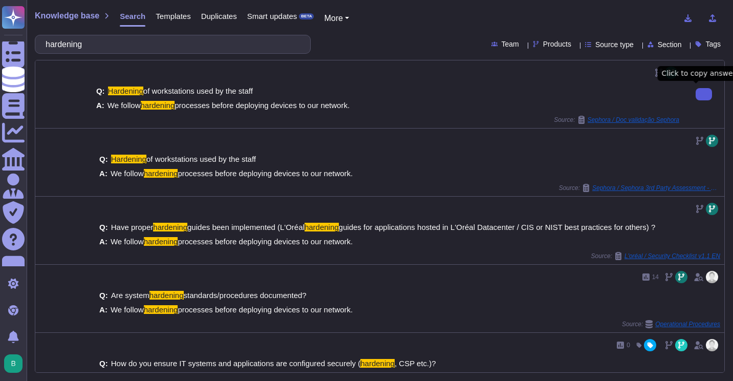
click at [705, 94] on button at bounding box center [703, 94] width 16 height 12
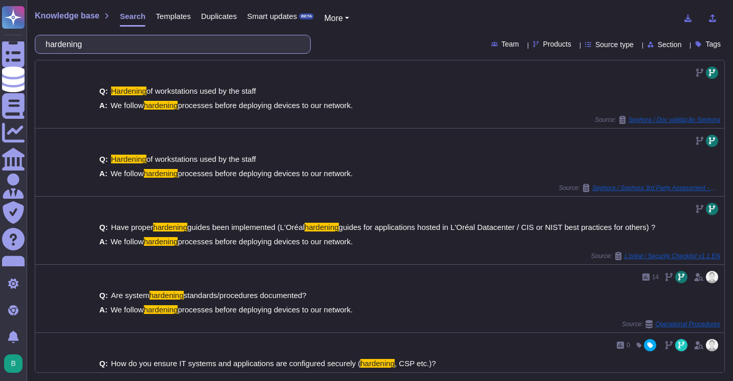
click at [134, 38] on input "hardening" at bounding box center [169, 44] width 259 height 18
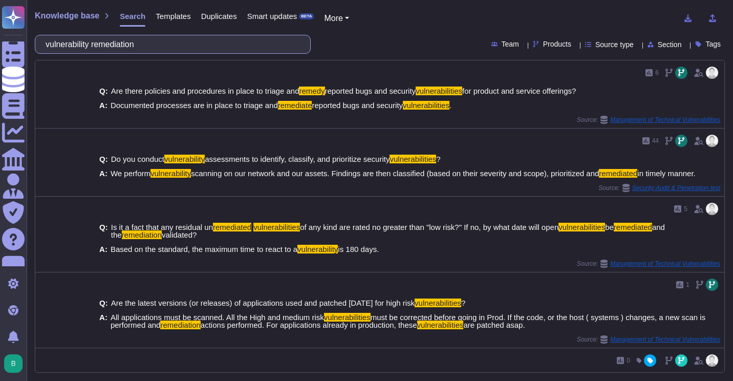
click at [173, 49] on input "vulnerability remediation" at bounding box center [169, 44] width 259 height 18
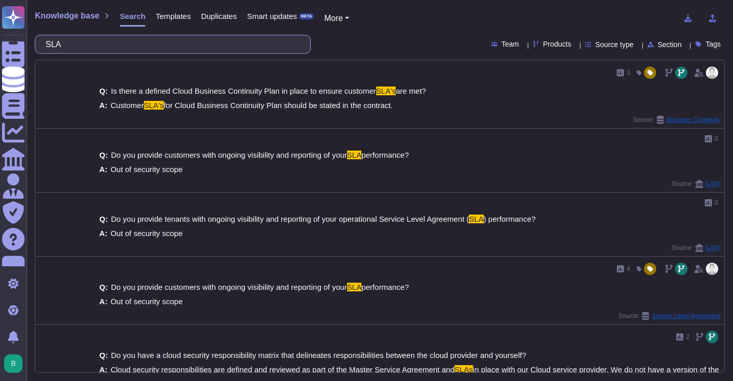
click at [190, 46] on input "SLA" at bounding box center [169, 44] width 259 height 18
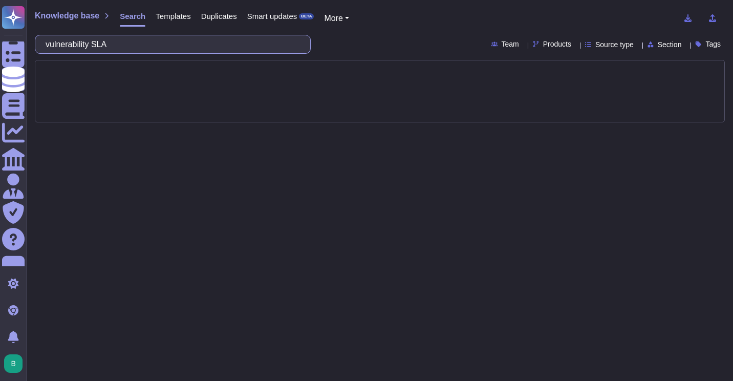
type input "vulnerability SLA"
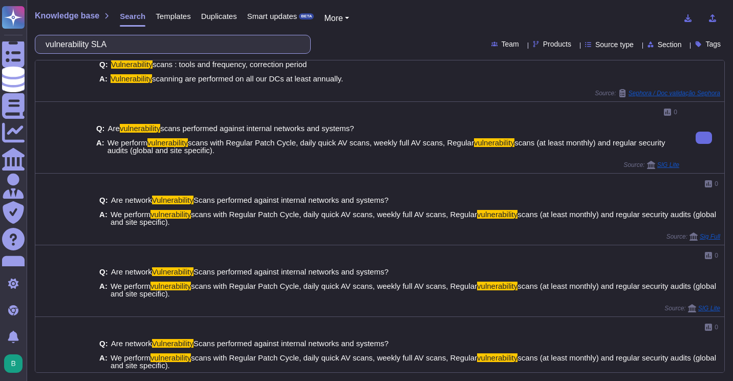
scroll to position [278, 0]
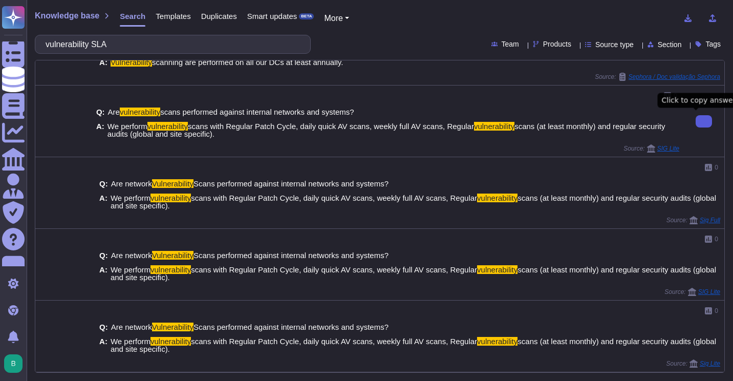
click at [695, 126] on button at bounding box center [703, 121] width 16 height 12
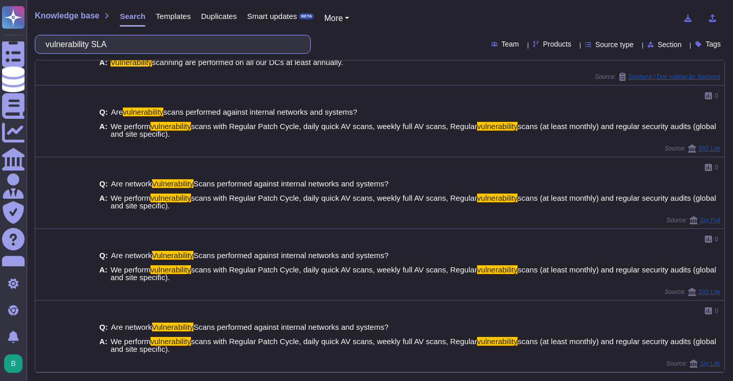
click at [180, 42] on input "vulnerability SLA" at bounding box center [169, 44] width 259 height 18
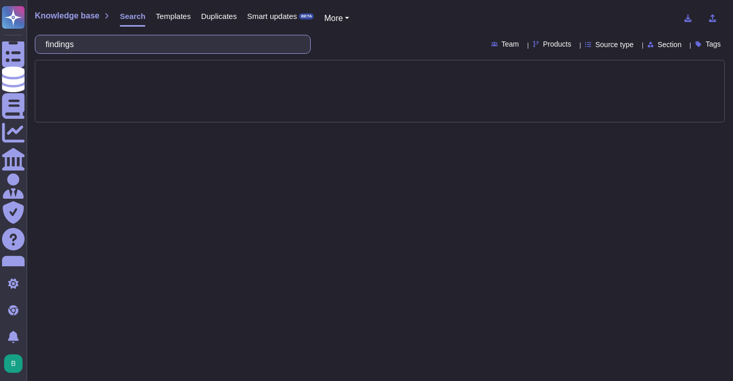
type input "findings"
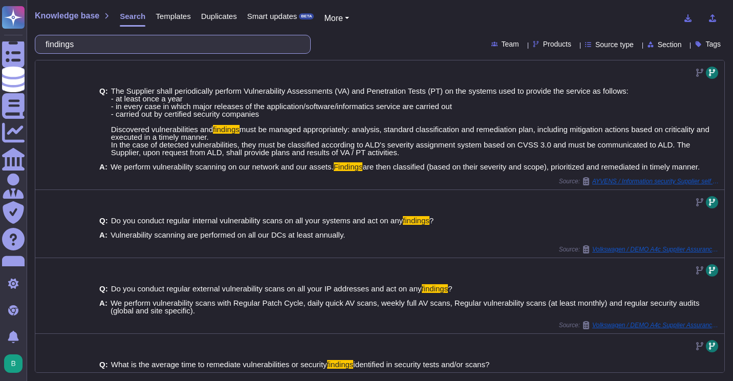
click at [149, 45] on input "findings" at bounding box center [169, 44] width 259 height 18
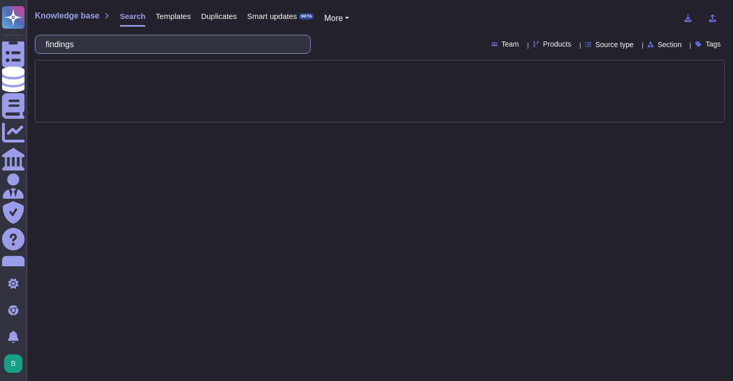
type input "\"
type input "patched"
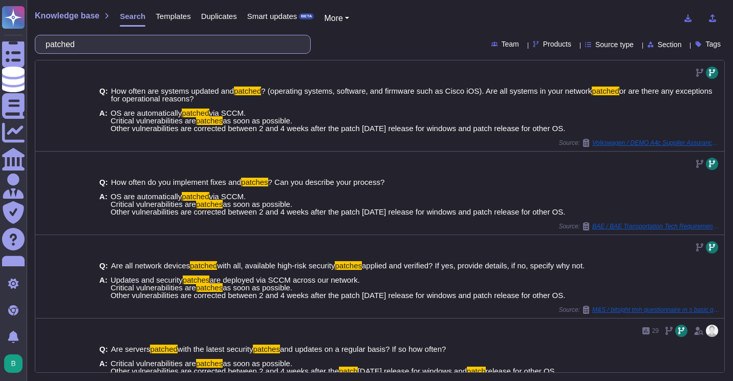
click at [228, 48] on input "patched" at bounding box center [169, 44] width 259 height 18
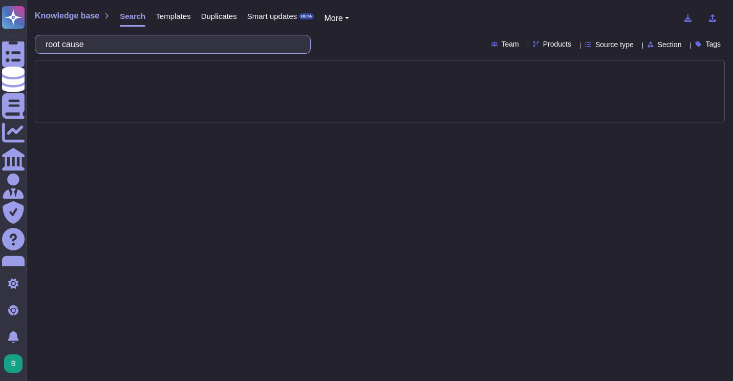
type input "root cause"
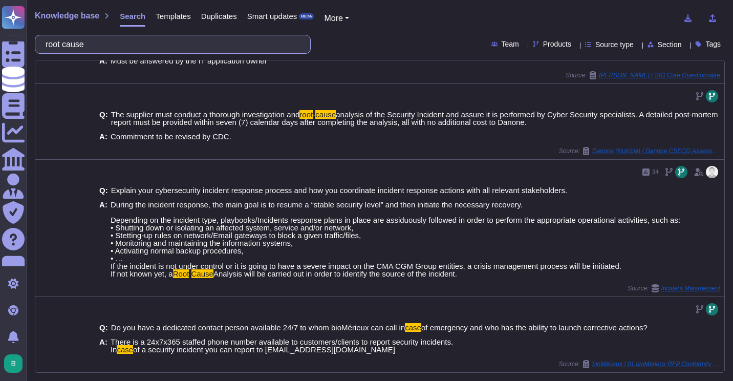
scroll to position [534, 0]
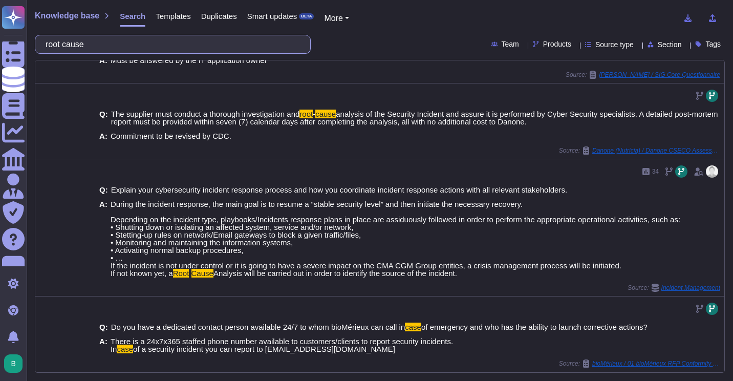
click at [105, 41] on input "root cause" at bounding box center [169, 44] width 259 height 18
type input "l"
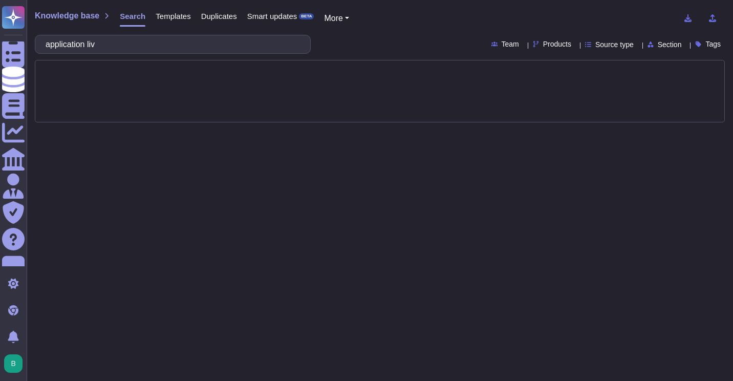
type input "application live"
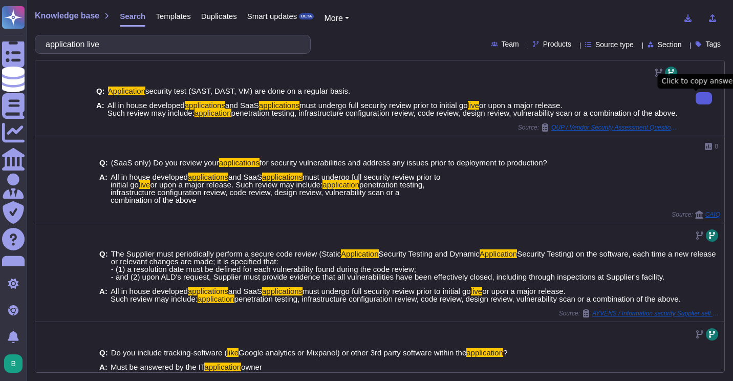
click at [695, 102] on button at bounding box center [703, 98] width 16 height 12
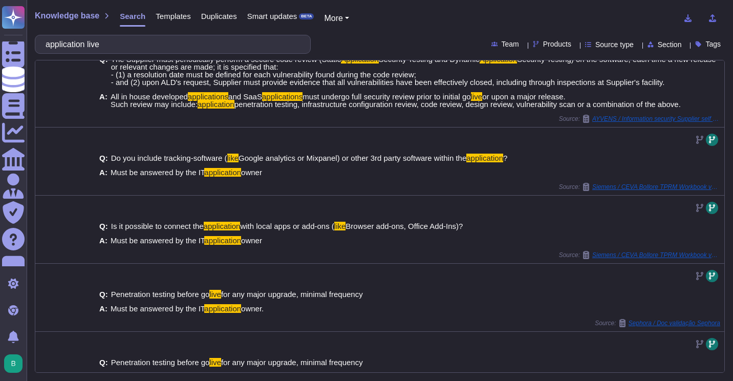
scroll to position [196, 0]
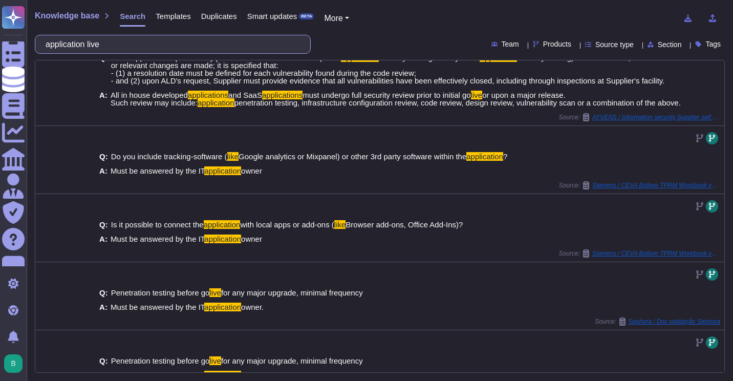
click at [178, 45] on input "application live" at bounding box center [169, 44] width 259 height 18
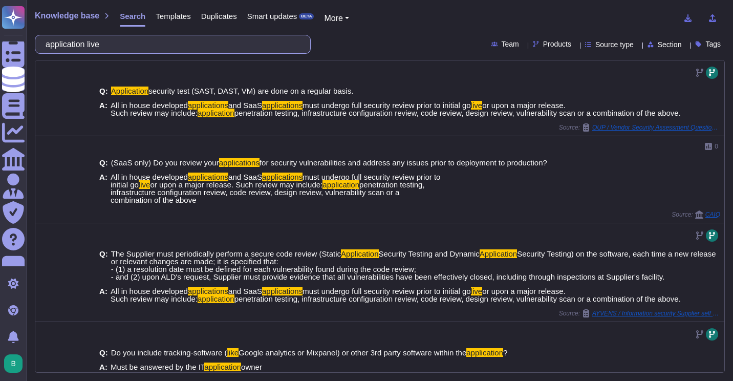
click at [178, 45] on input "application live" at bounding box center [169, 44] width 259 height 18
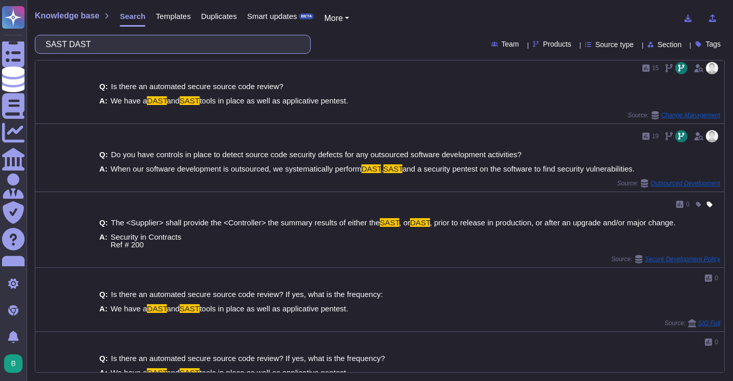
scroll to position [157, 0]
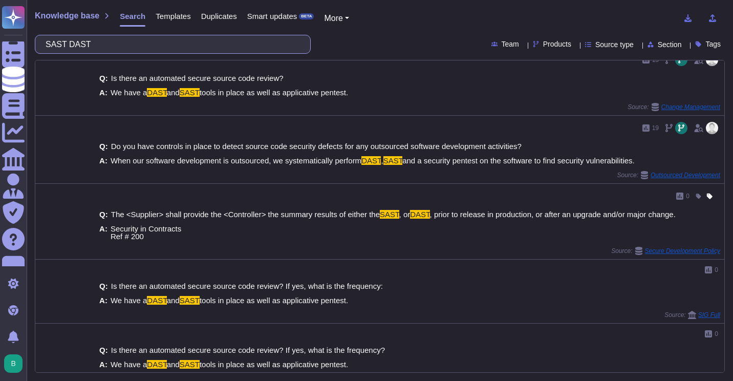
click at [194, 38] on input "SAST DAST" at bounding box center [169, 44] width 259 height 18
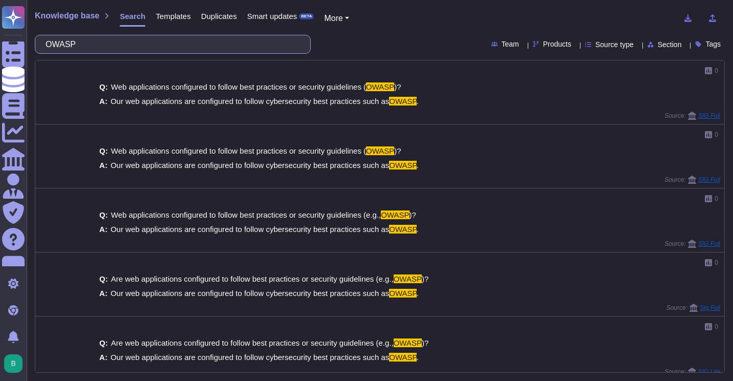
type input "OWASP"
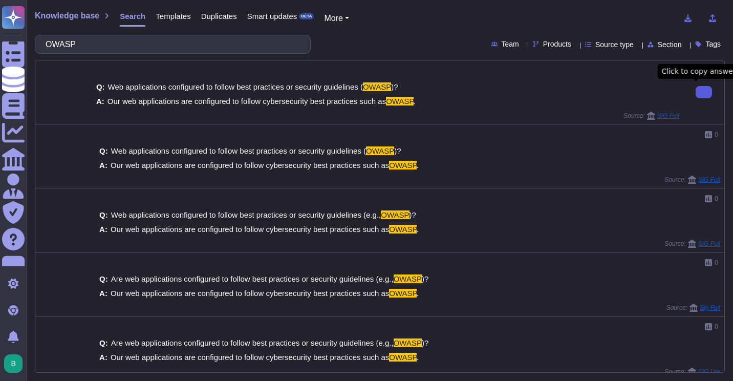
click at [702, 90] on button at bounding box center [703, 92] width 16 height 12
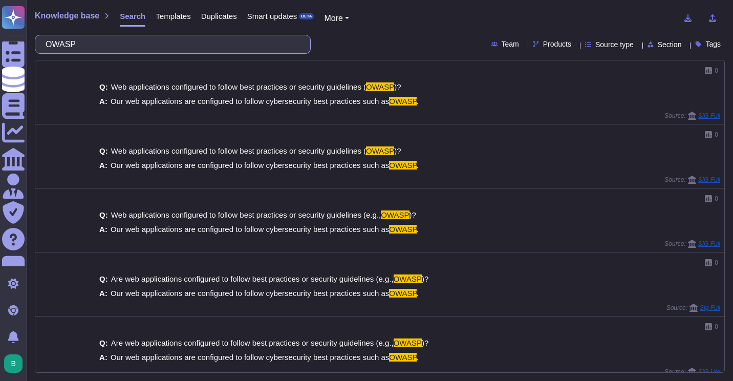
click at [100, 51] on input "OWASP" at bounding box center [169, 44] width 259 height 18
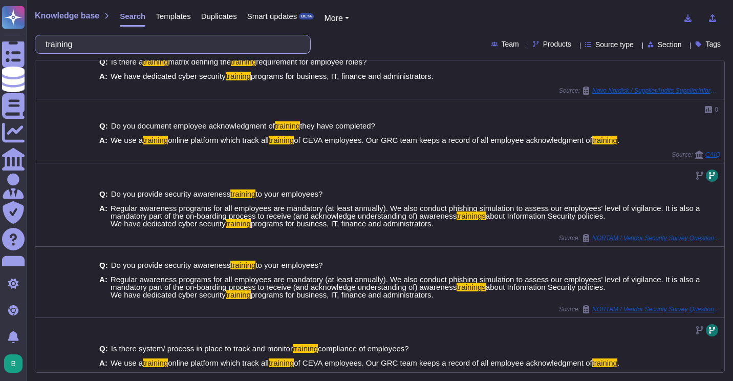
scroll to position [179, 0]
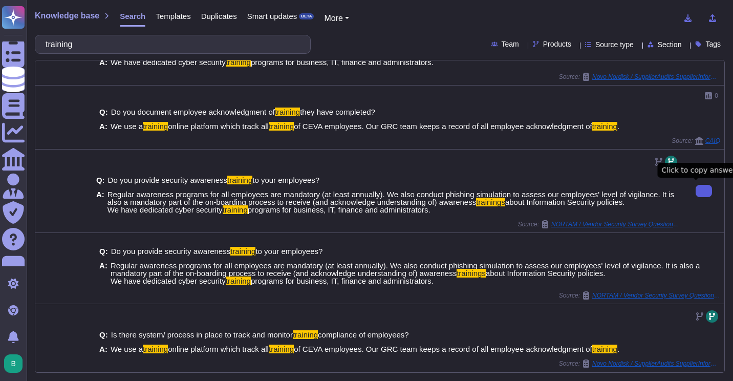
click at [695, 197] on button at bounding box center [703, 191] width 16 height 12
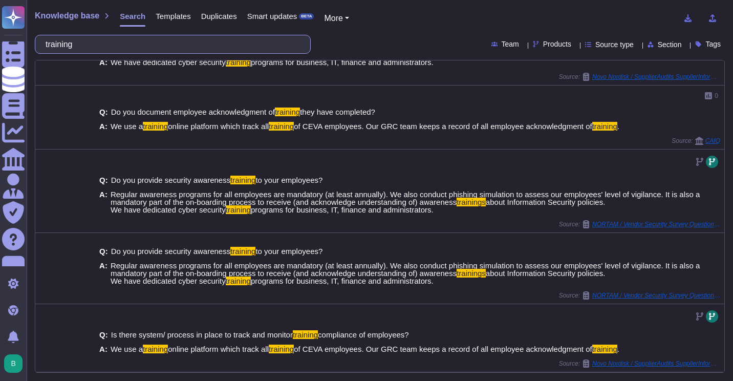
click at [139, 50] on input "training" at bounding box center [169, 44] width 259 height 18
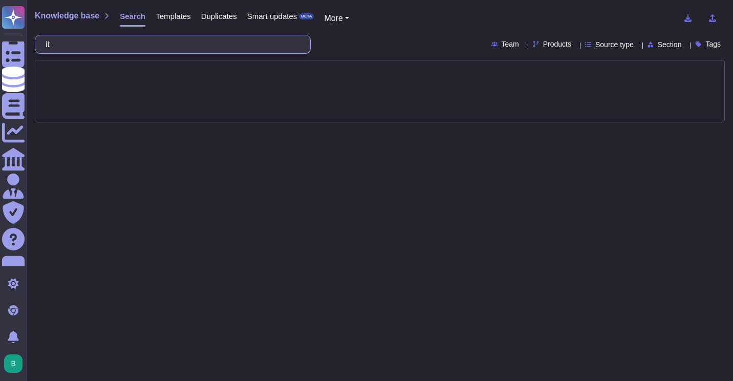
type input "i"
type input "IT awareness"
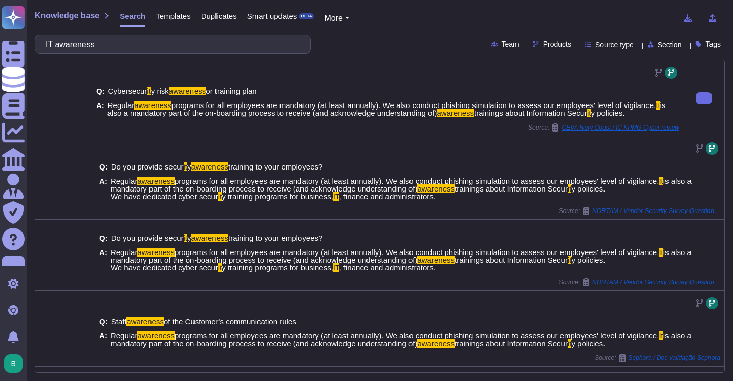
click at [229, 66] on div at bounding box center [387, 72] width 583 height 16
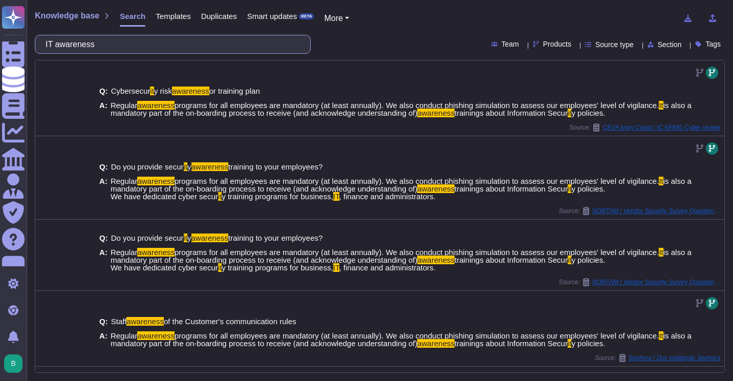
click at [184, 40] on input "IT awareness" at bounding box center [169, 44] width 259 height 18
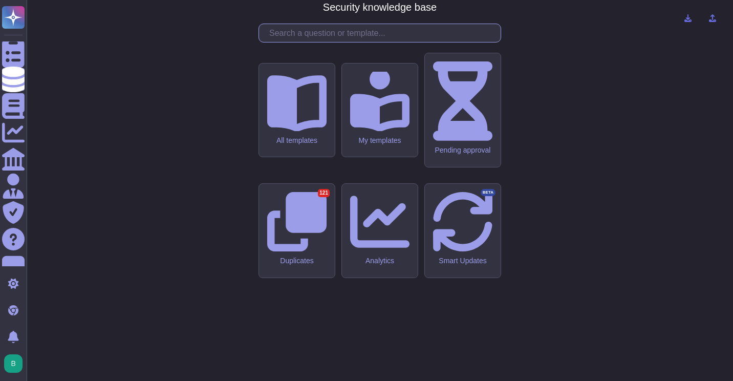
click at [323, 42] on input "text" at bounding box center [382, 33] width 236 height 18
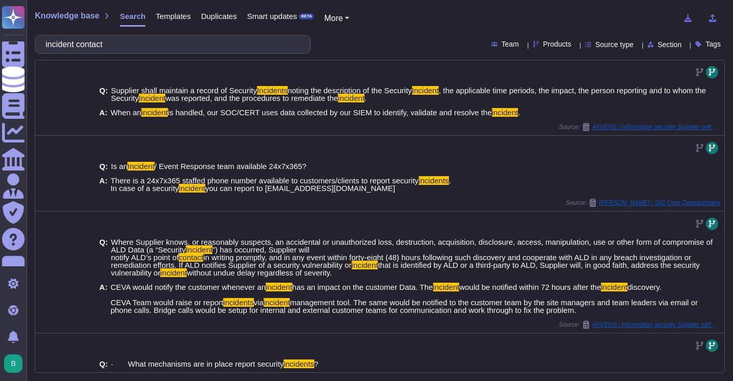
scroll to position [443, 0]
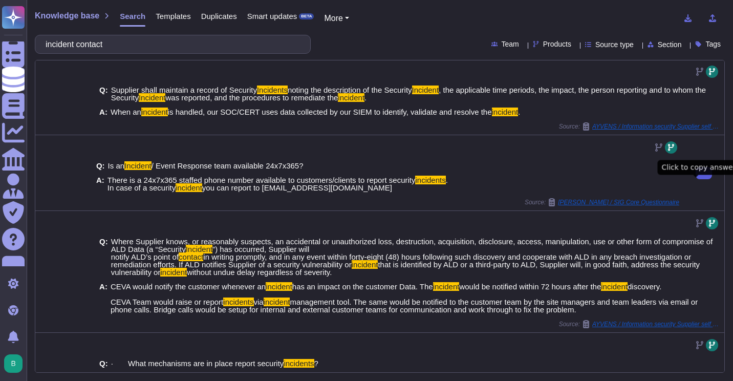
click at [695, 179] on button at bounding box center [703, 173] width 16 height 12
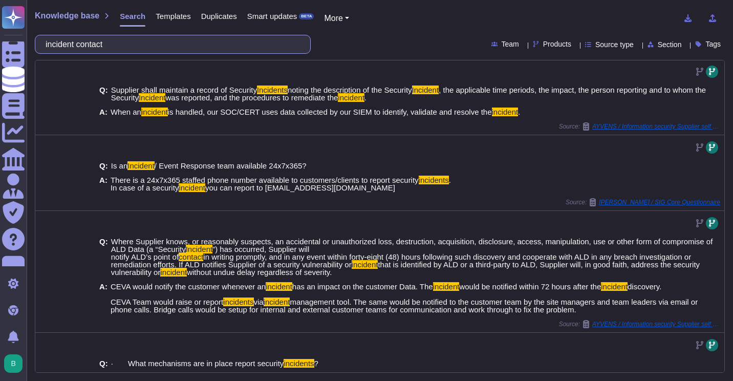
click at [129, 47] on input "incident contact" at bounding box center [169, 44] width 259 height 18
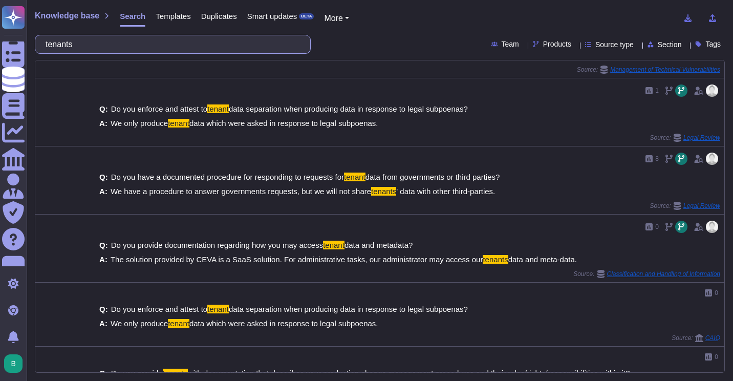
scroll to position [421, 0]
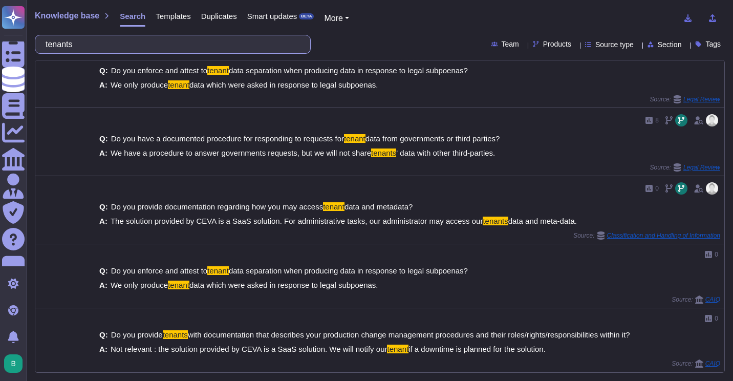
click at [133, 41] on input "tenants" at bounding box center [169, 44] width 259 height 18
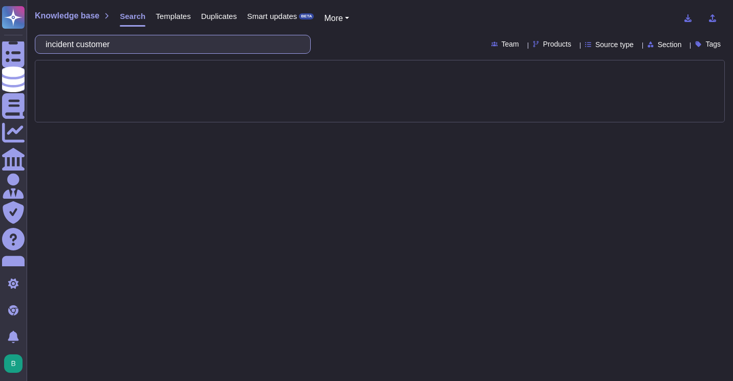
type input "incident customer"
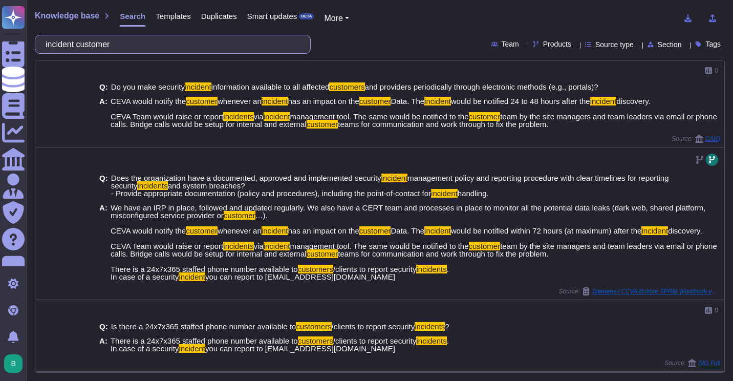
click at [142, 45] on input "incident customer" at bounding box center [169, 44] width 259 height 18
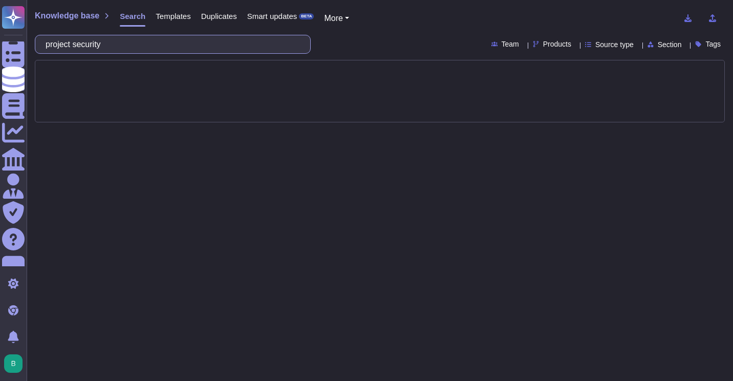
type input "project"
type input "security by design"
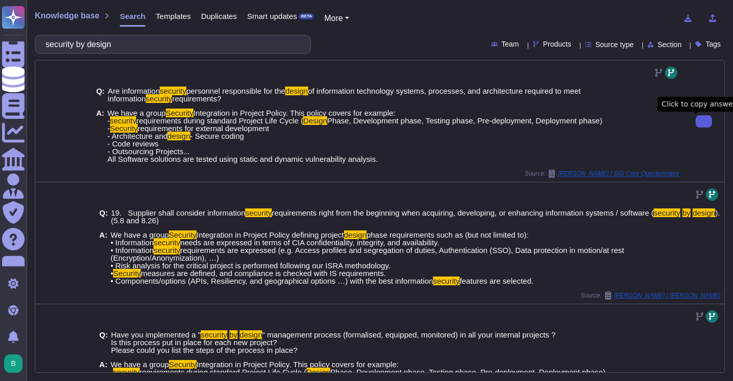
click at [695, 122] on button at bounding box center [703, 121] width 16 height 12
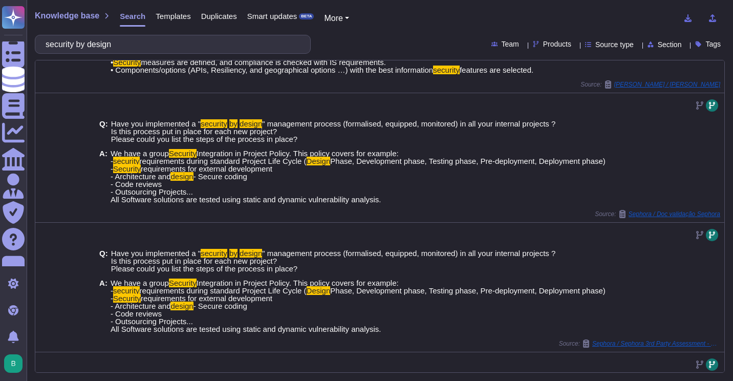
scroll to position [211, 0]
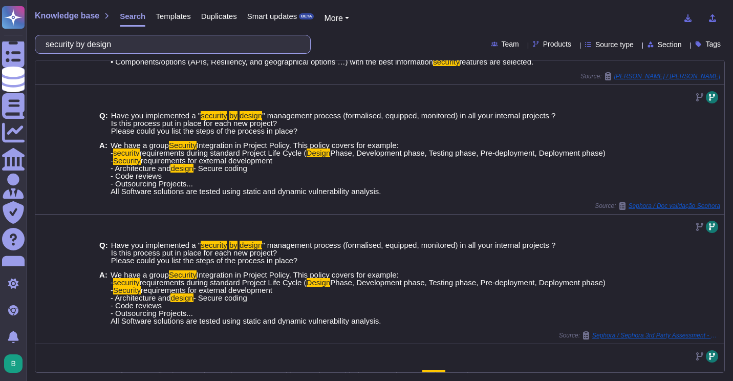
click at [192, 47] on input "security by design" at bounding box center [169, 44] width 259 height 18
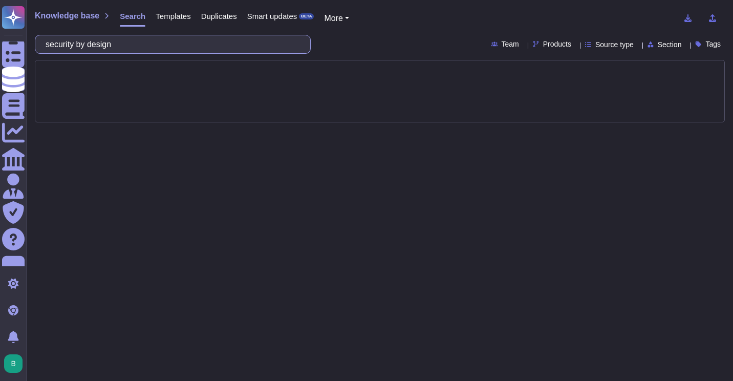
scroll to position [0, 0]
type input "[PERSON_NAME]"
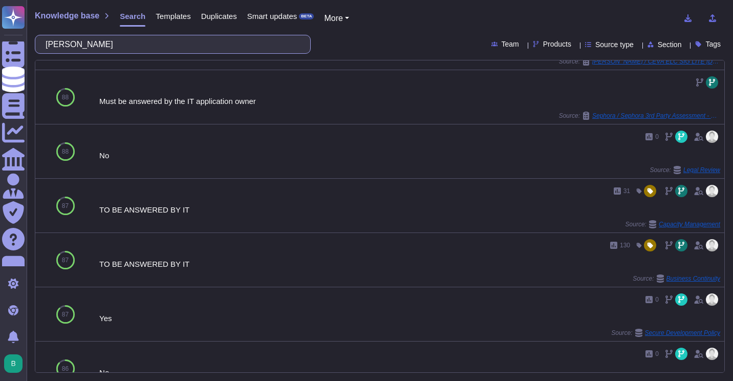
scroll to position [502, 0]
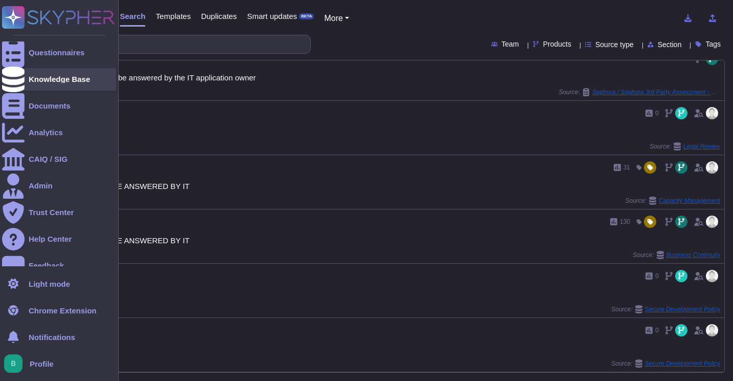
click at [40, 76] on div "Knowledge Base" at bounding box center [59, 79] width 61 height 8
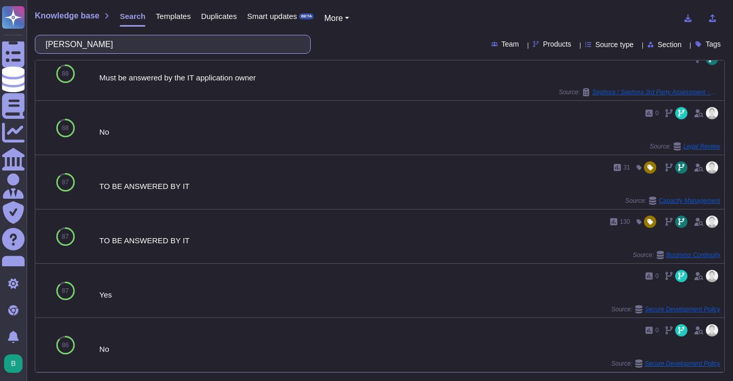
click at [126, 46] on input "[PERSON_NAME]" at bounding box center [169, 44] width 259 height 18
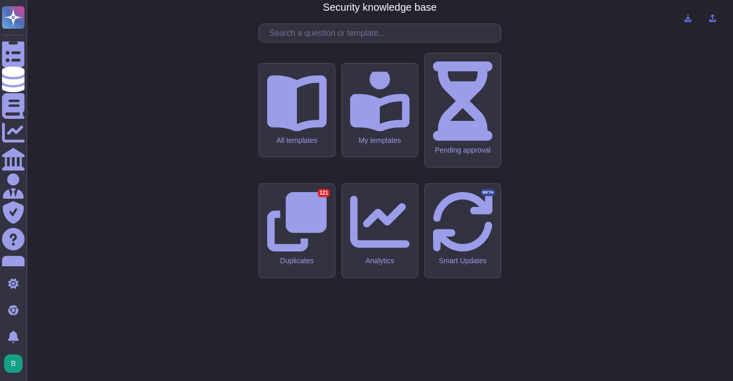
click at [624, 29] on div "CMA - CGM Security knowledge base All templates My templates Pending approval D…" at bounding box center [380, 190] width 690 height 364
click at [312, 42] on input "text" at bounding box center [382, 33] width 236 height 18
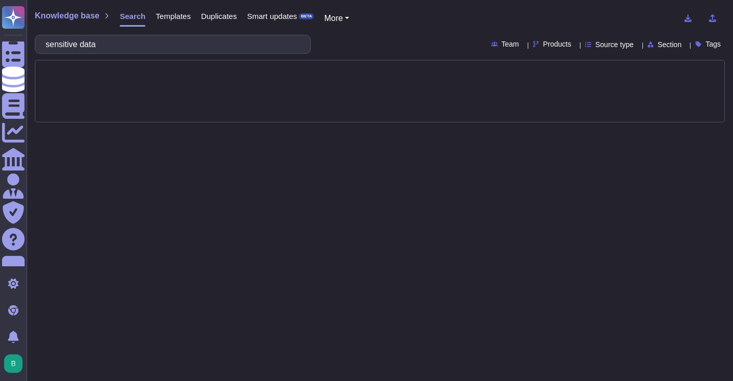
type input "sensitive data"
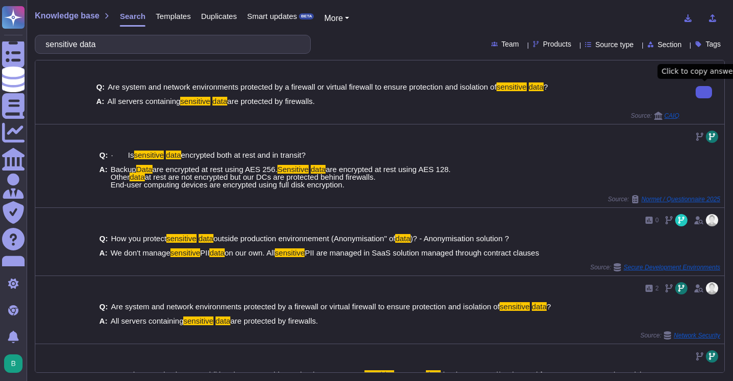
click at [704, 92] on icon at bounding box center [704, 92] width 0 height 0
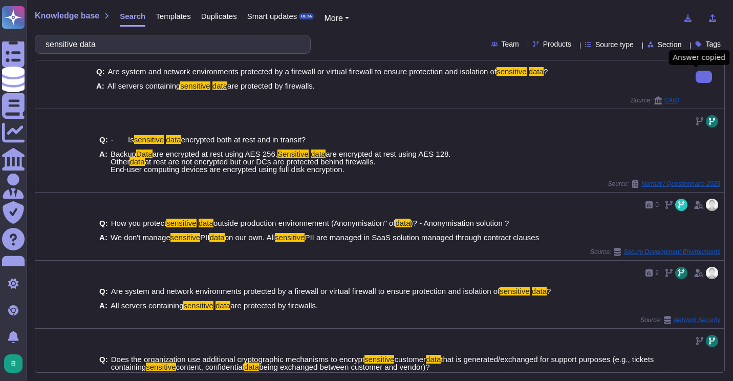
scroll to position [16, 0]
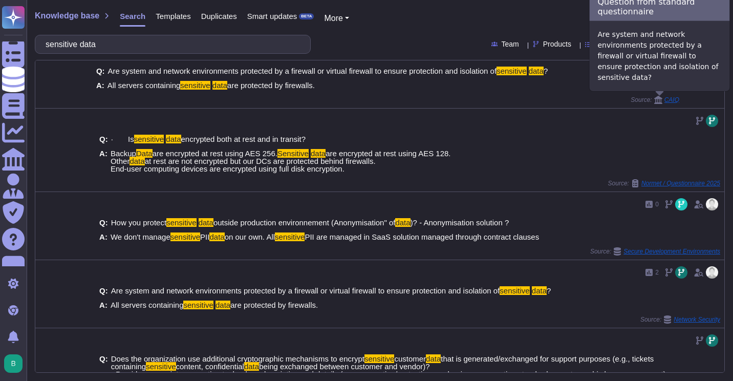
click at [669, 100] on span "CAIQ" at bounding box center [671, 100] width 15 height 6
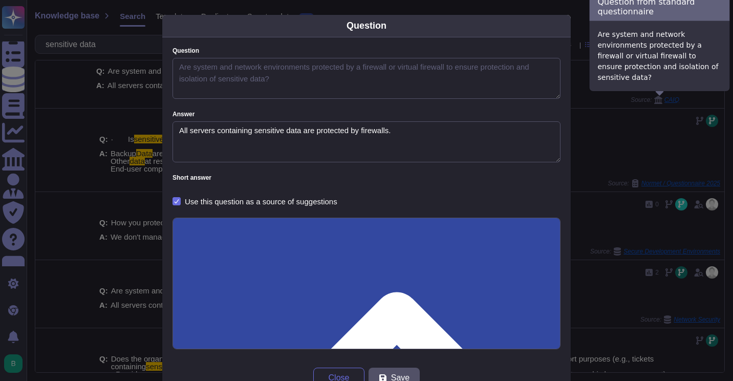
type textarea "Are system and network environments protected by a firewall or virtual firewall…"
type textarea "All servers containing sensitive data are protected by firewalls."
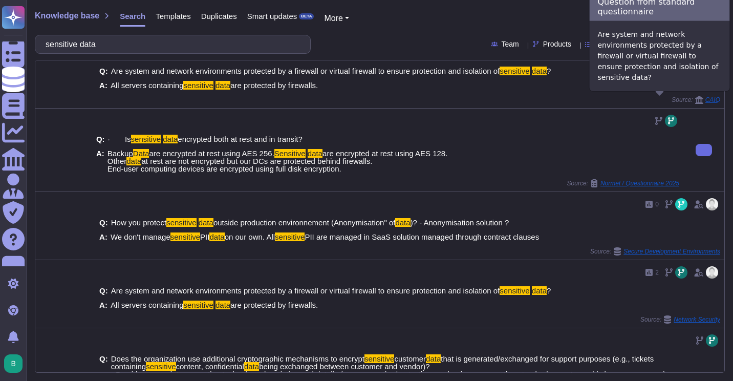
click at [486, 113] on div at bounding box center [387, 121] width 583 height 16
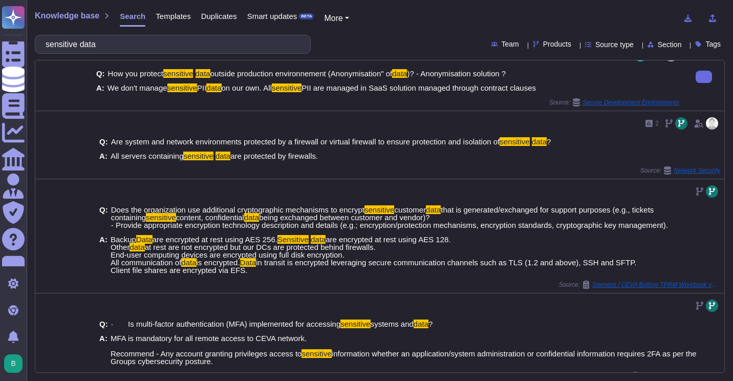
scroll to position [165, 0]
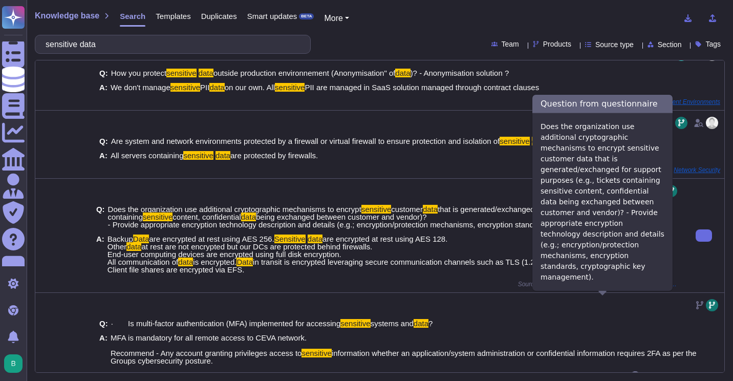
click at [597, 287] on span "Siemens / CEVA Bollore TPRM Workbook v6.2. vendor issued" at bounding box center [615, 284] width 128 height 6
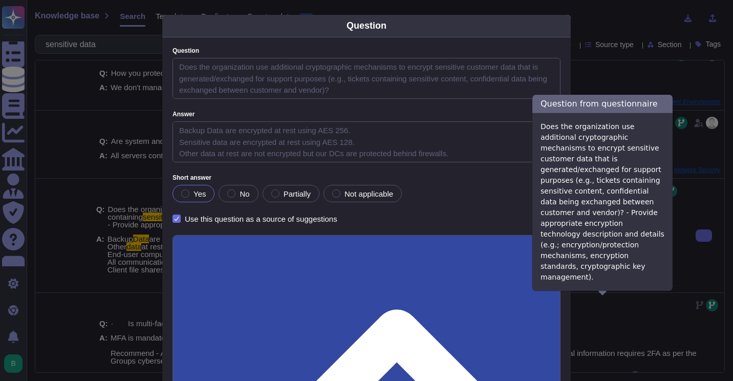
type textarea "Does the organization use additional cryptographic mechanisms to encrypt sensit…"
type textarea "Backup Data are encrypted at rest using AES 256. Sensitive data are encrypted a…"
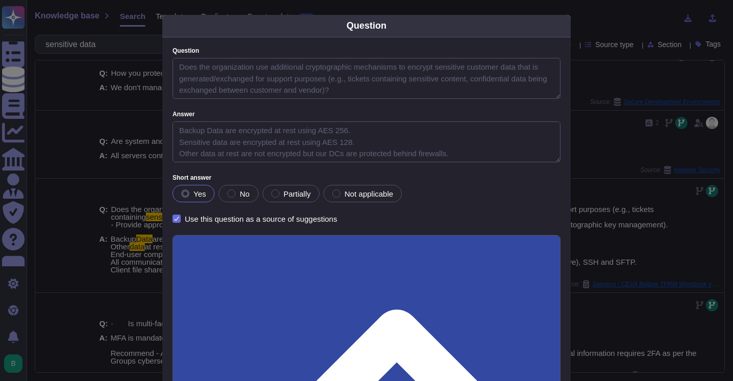
scroll to position [89, 0]
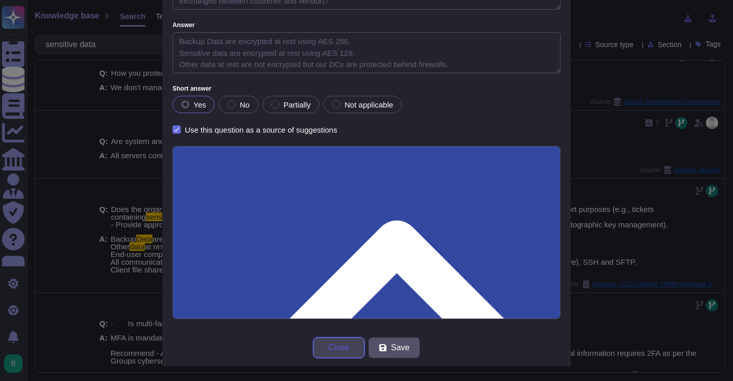
click at [329, 345] on span "Close" at bounding box center [339, 347] width 21 height 8
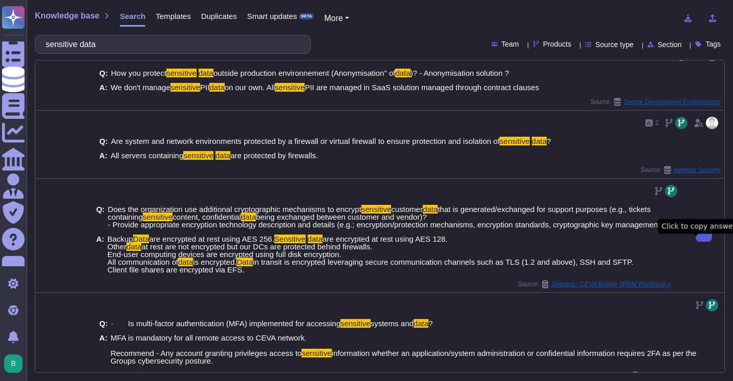
click at [695, 239] on button at bounding box center [703, 235] width 16 height 12
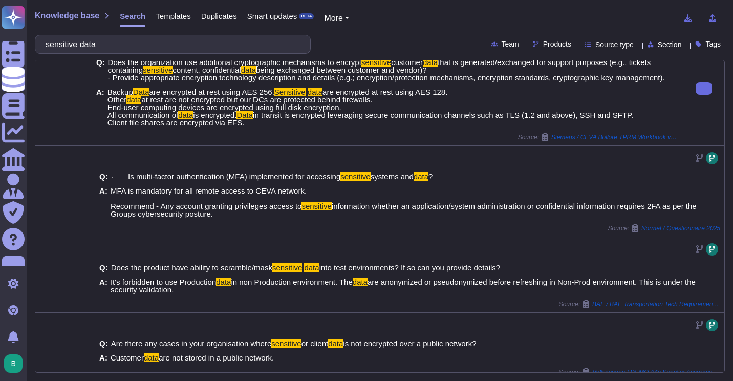
scroll to position [315, 0]
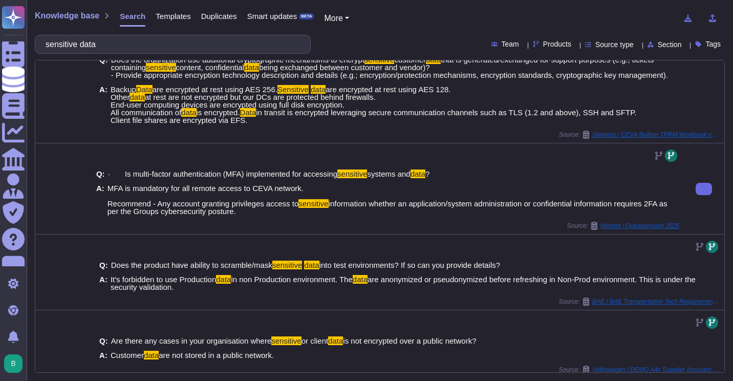
drag, startPoint x: 246, startPoint y: 228, endPoint x: 239, endPoint y: 229, distance: 6.7
click at [239, 215] on span "MFA is mandatory for all remote access to CEVA network. Recommend - Any account…" at bounding box center [393, 199] width 572 height 31
drag, startPoint x: 239, startPoint y: 229, endPoint x: 264, endPoint y: 234, distance: 25.1
click at [264, 222] on div "Q: · Is multi-factor authentication (MFA) implemented for accessing sensitive s…" at bounding box center [387, 193] width 583 height 58
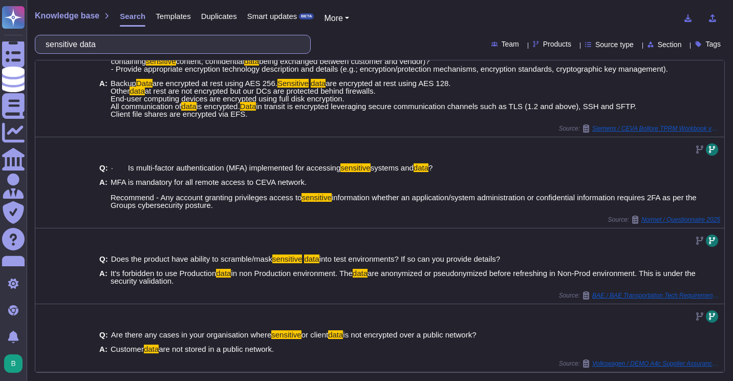
click at [186, 42] on input "sensitive data" at bounding box center [169, 44] width 259 height 18
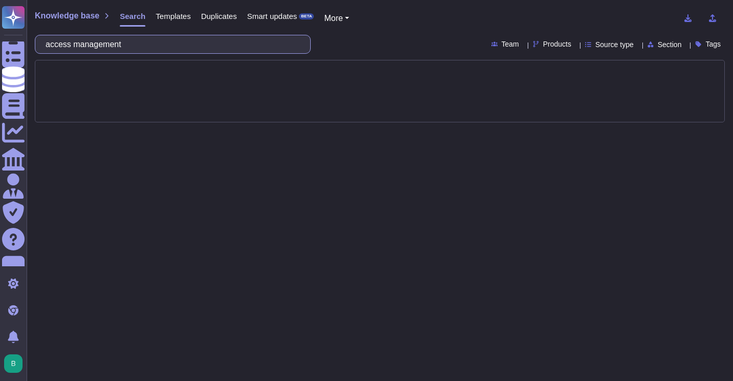
type input "access management"
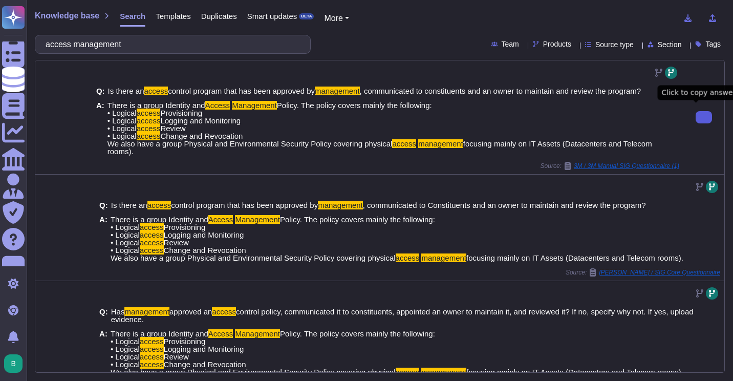
click at [695, 112] on button at bounding box center [703, 117] width 16 height 12
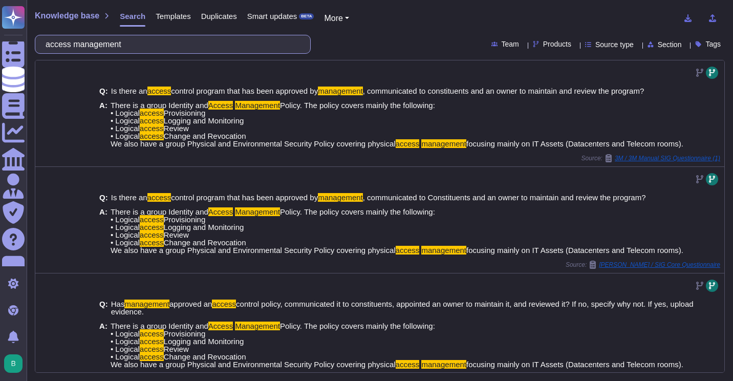
click at [153, 42] on input "access management" at bounding box center [169, 44] width 259 height 18
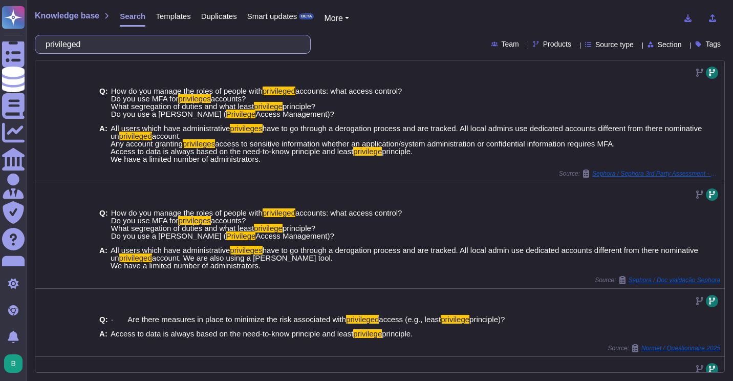
click at [169, 50] on input "privileged" at bounding box center [169, 44] width 259 height 18
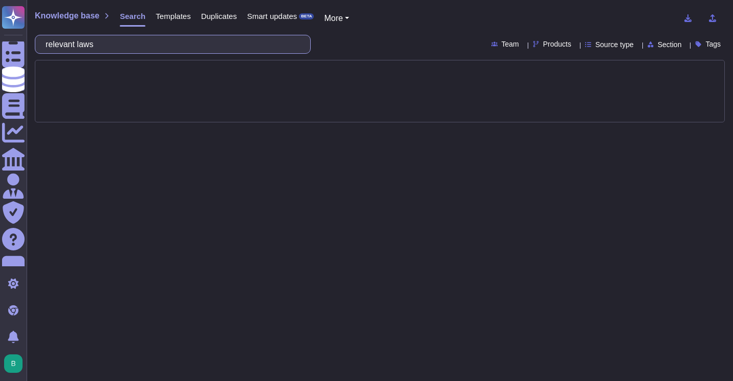
type input "relevant"
type input "laws regulations"
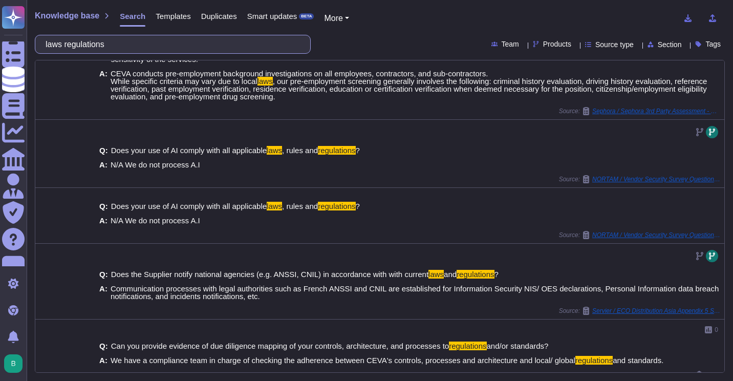
scroll to position [241, 0]
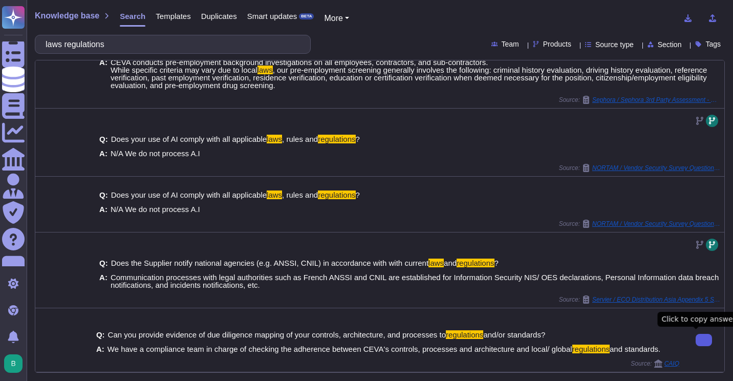
click at [131, 41] on input "laws regulations" at bounding box center [169, 44] width 259 height 18
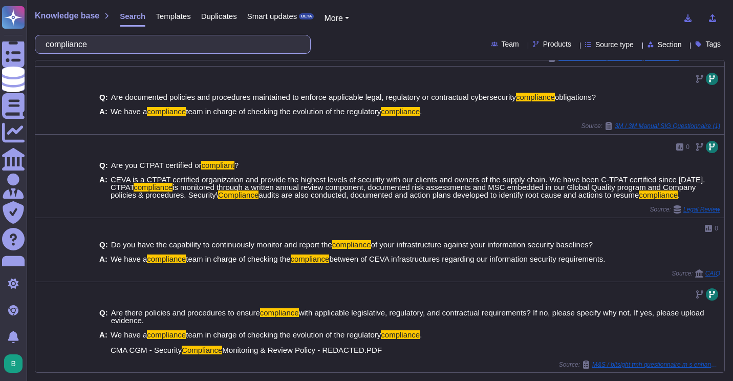
scroll to position [255, 0]
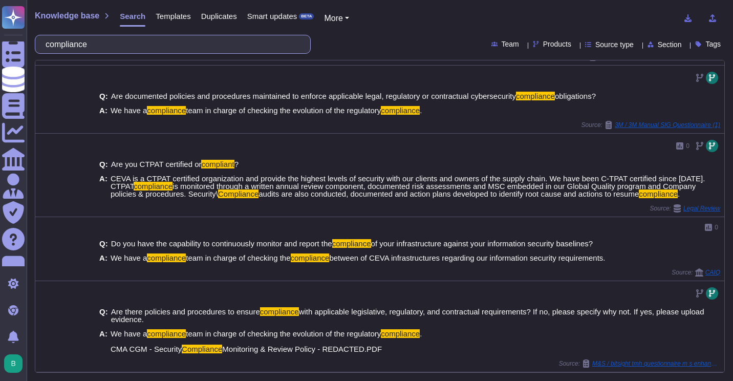
click at [137, 46] on input "compliance" at bounding box center [169, 44] width 259 height 18
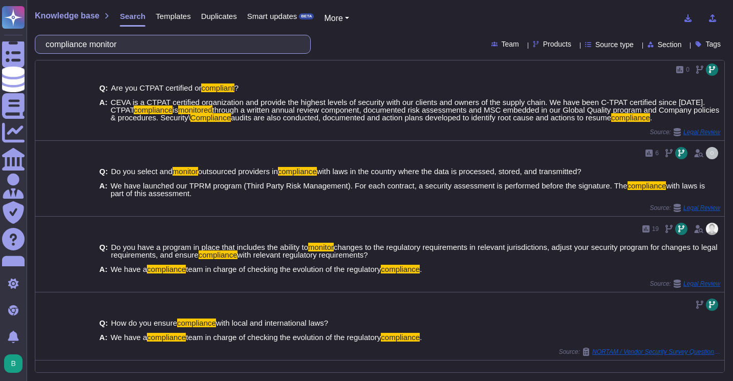
scroll to position [322, 0]
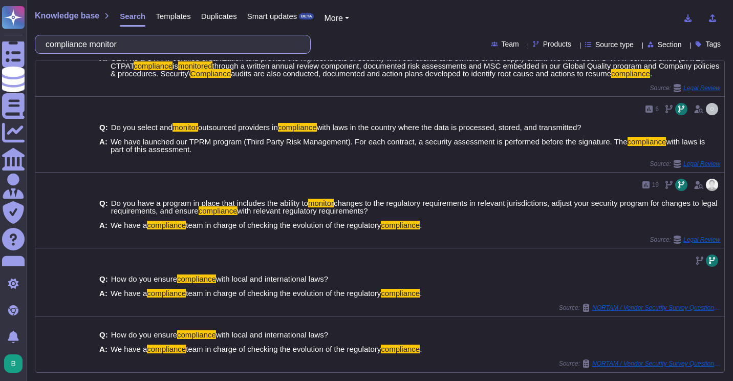
click at [198, 46] on input "compliance monitor" at bounding box center [169, 44] width 259 height 18
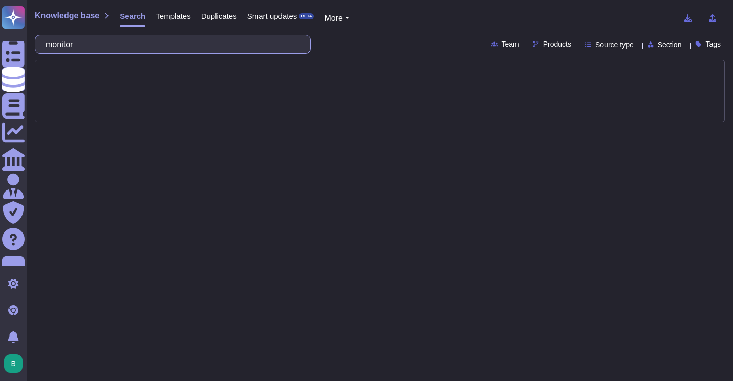
type input "monitor"
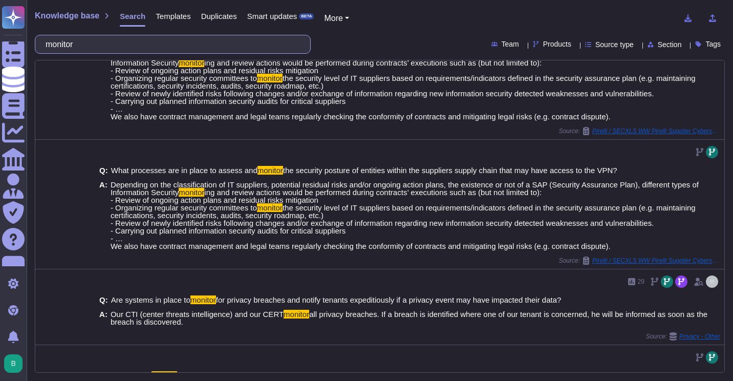
scroll to position [473, 0]
